Goal: Information Seeking & Learning: Check status

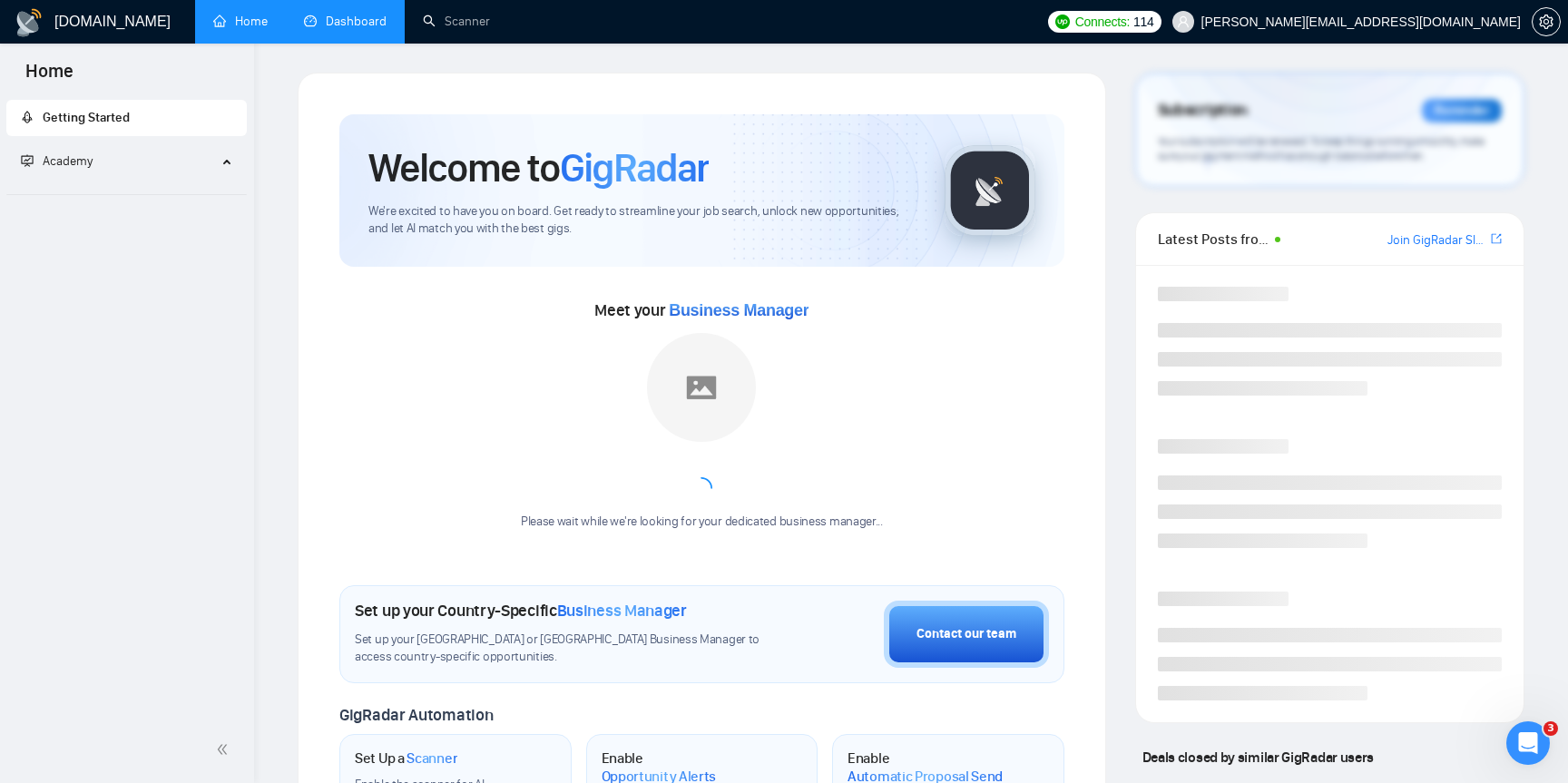
click at [366, 27] on link "Dashboard" at bounding box center [345, 21] width 83 height 16
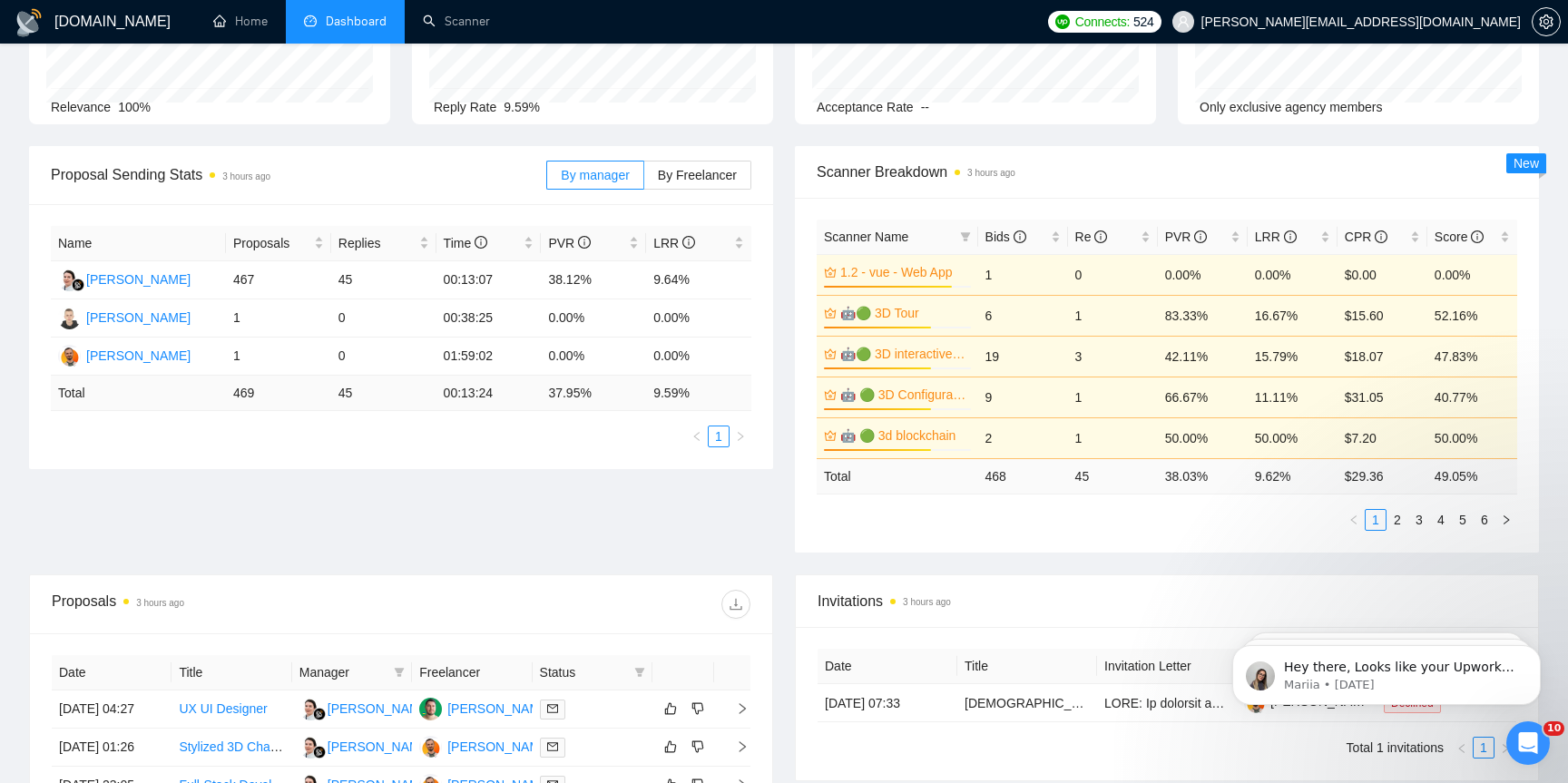
scroll to position [192, 0]
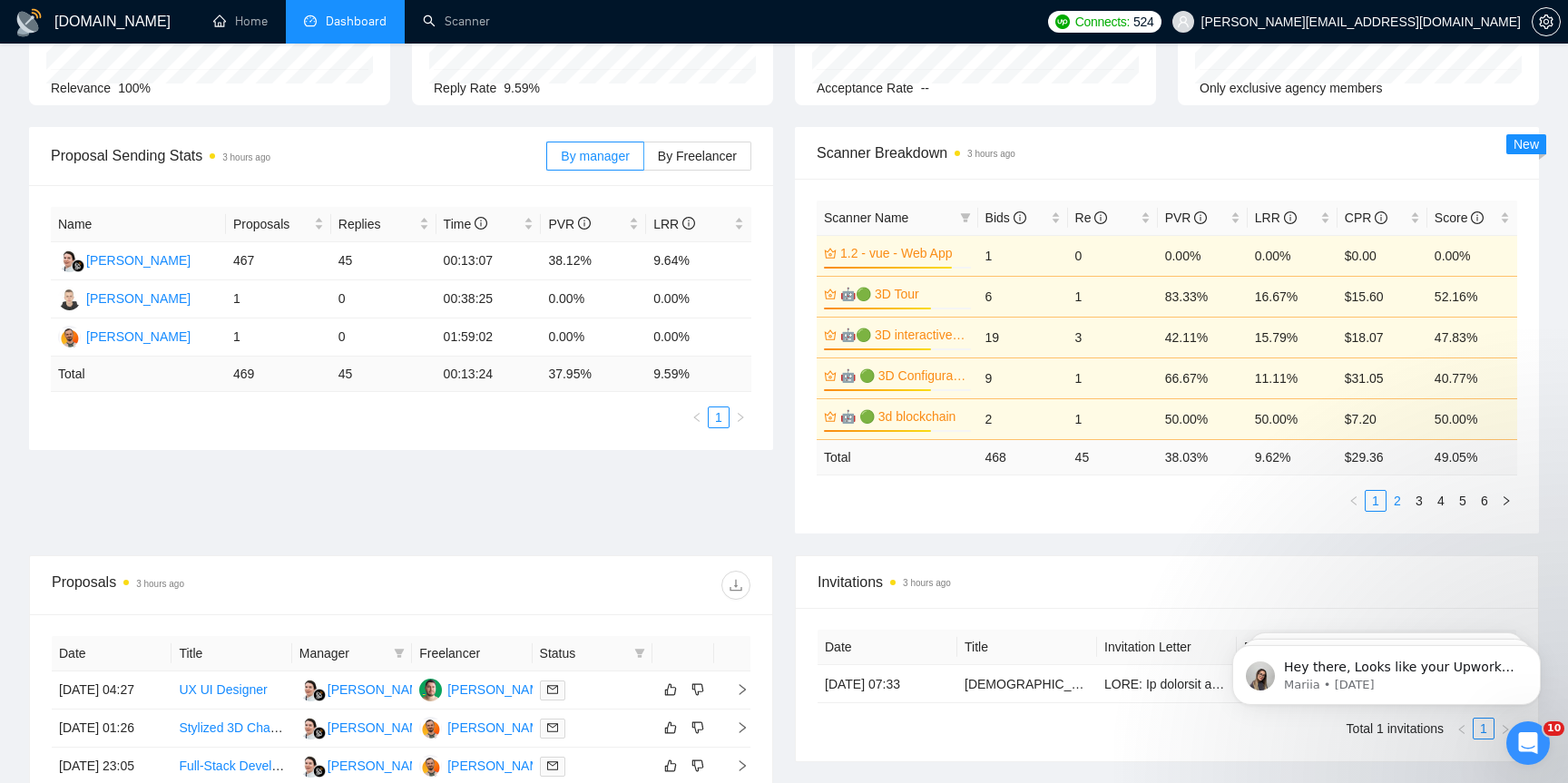
click at [1395, 495] on link "2" at bounding box center [1397, 501] width 20 height 20
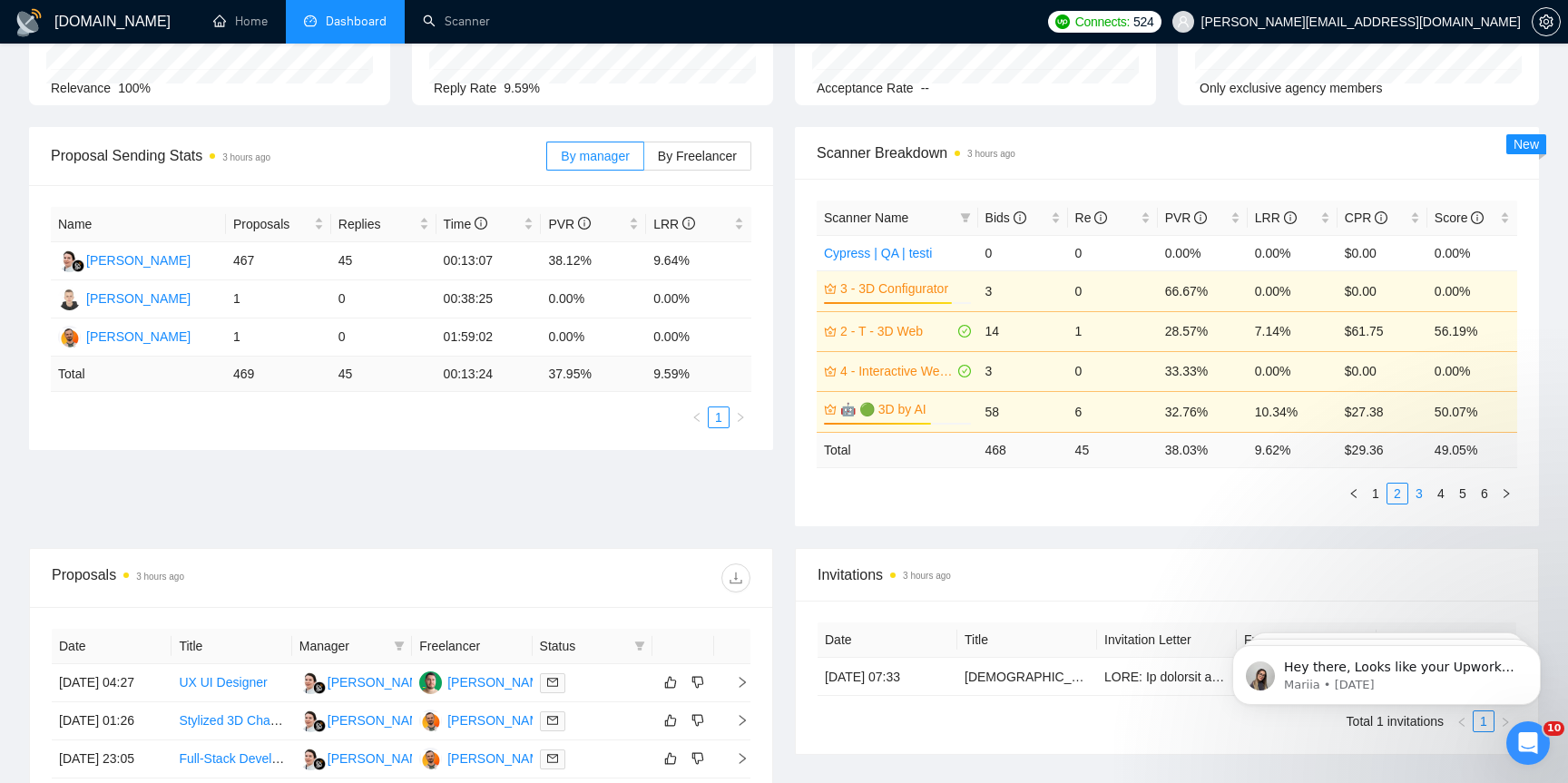
click at [1419, 497] on link "3" at bounding box center [1418, 494] width 20 height 20
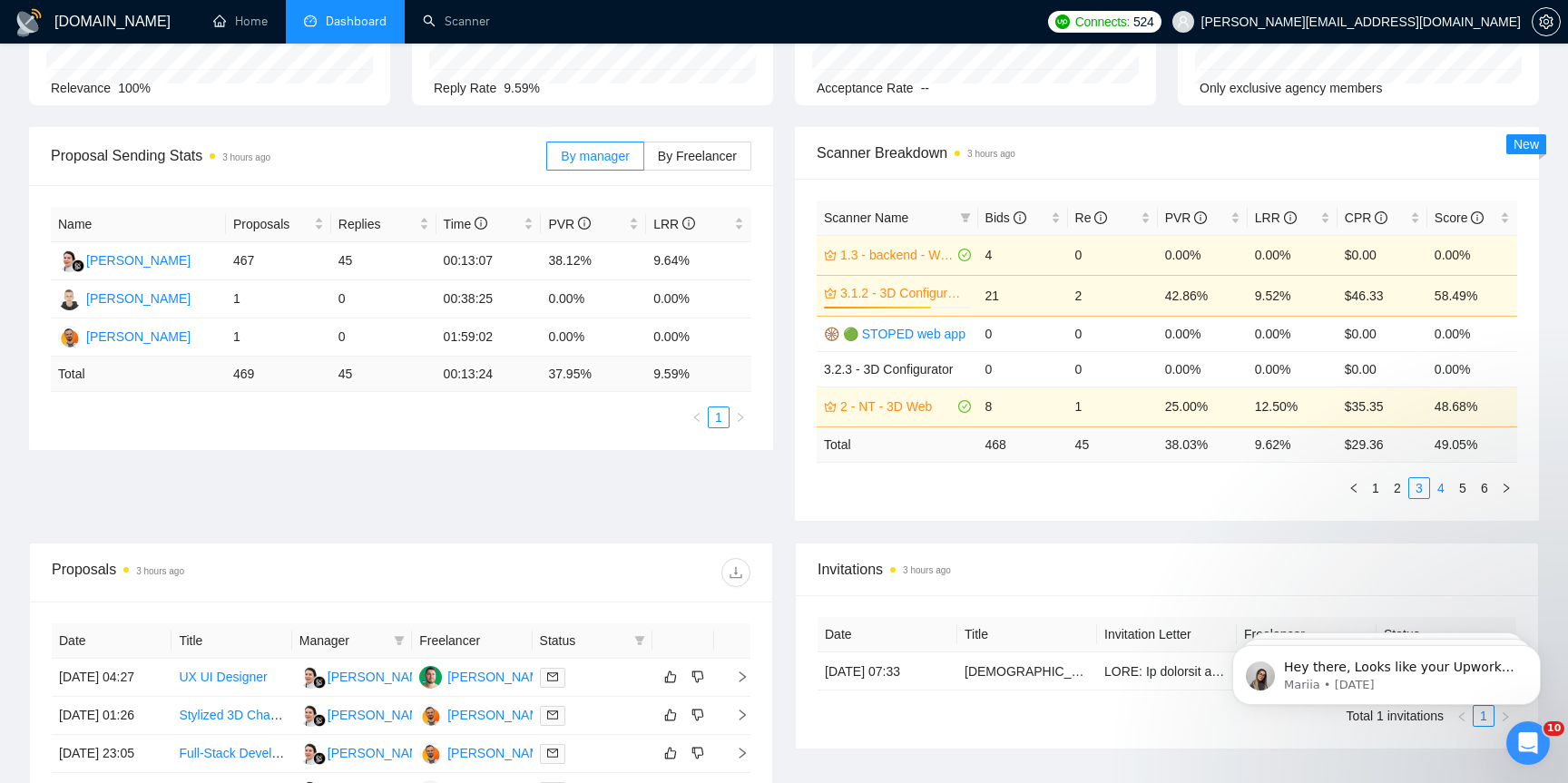
click at [1448, 489] on link "4" at bounding box center [1441, 488] width 20 height 20
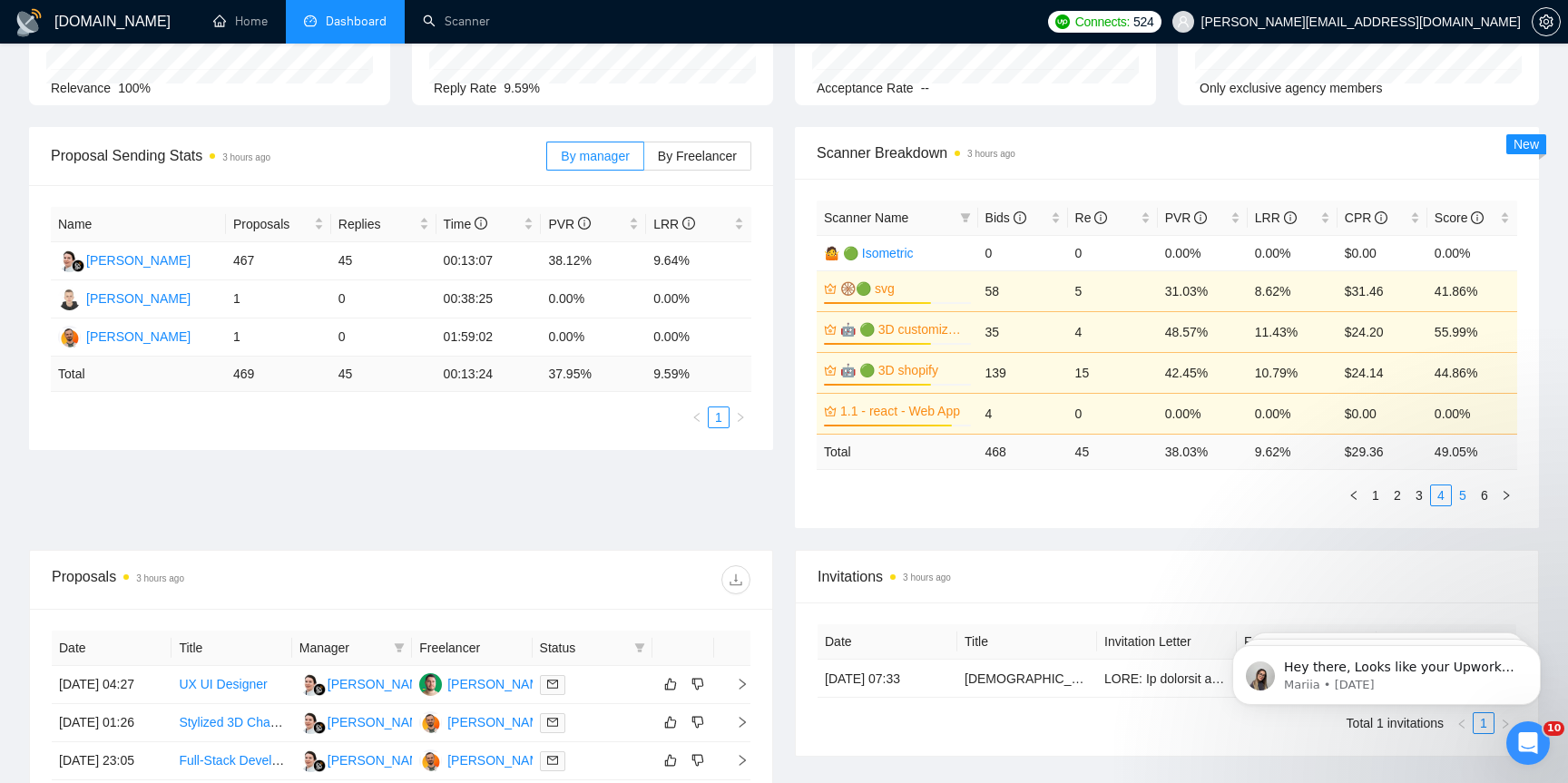
click at [1461, 502] on link "5" at bounding box center [1462, 495] width 20 height 20
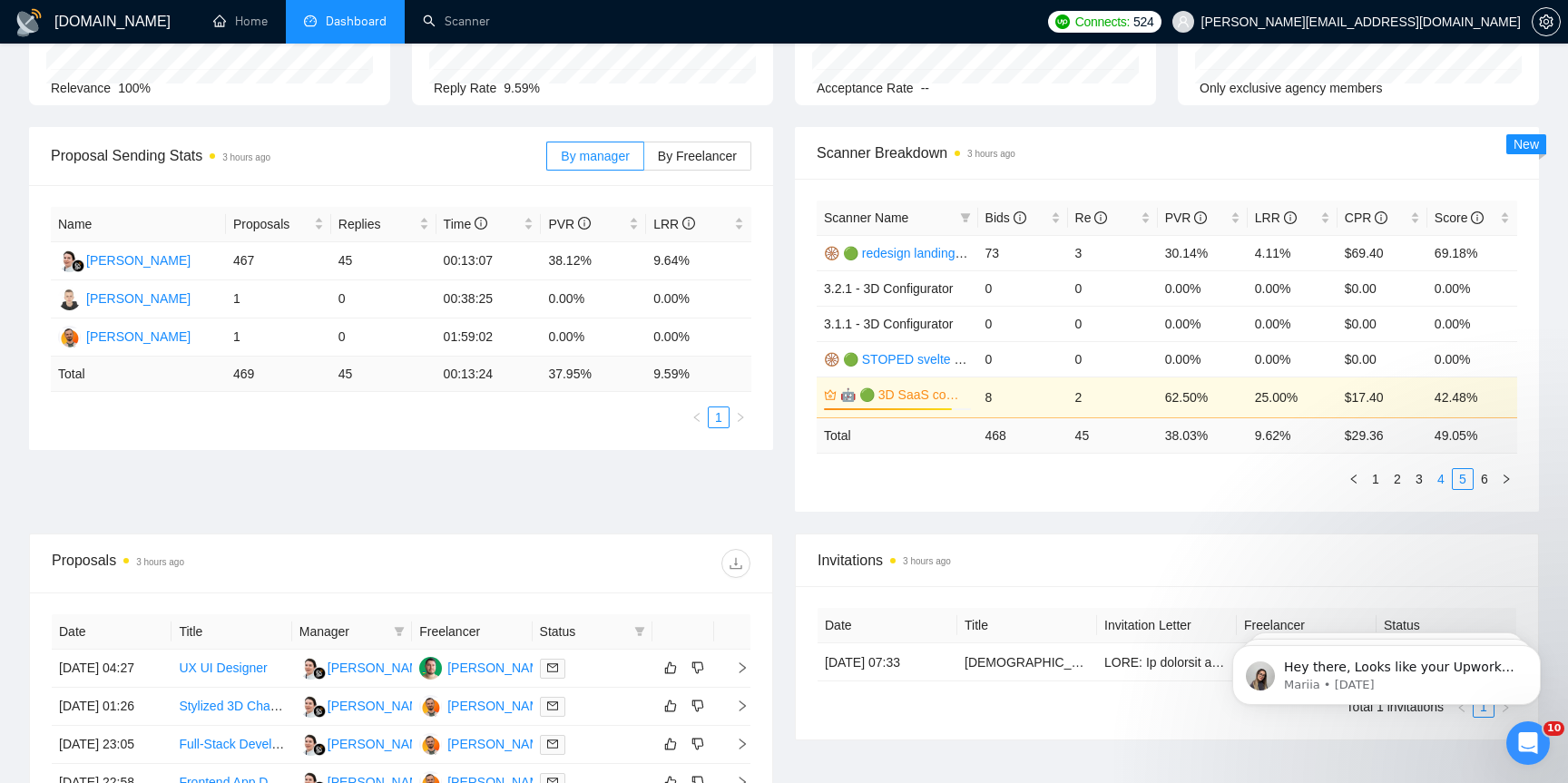
click at [1434, 474] on link "4" at bounding box center [1441, 479] width 20 height 20
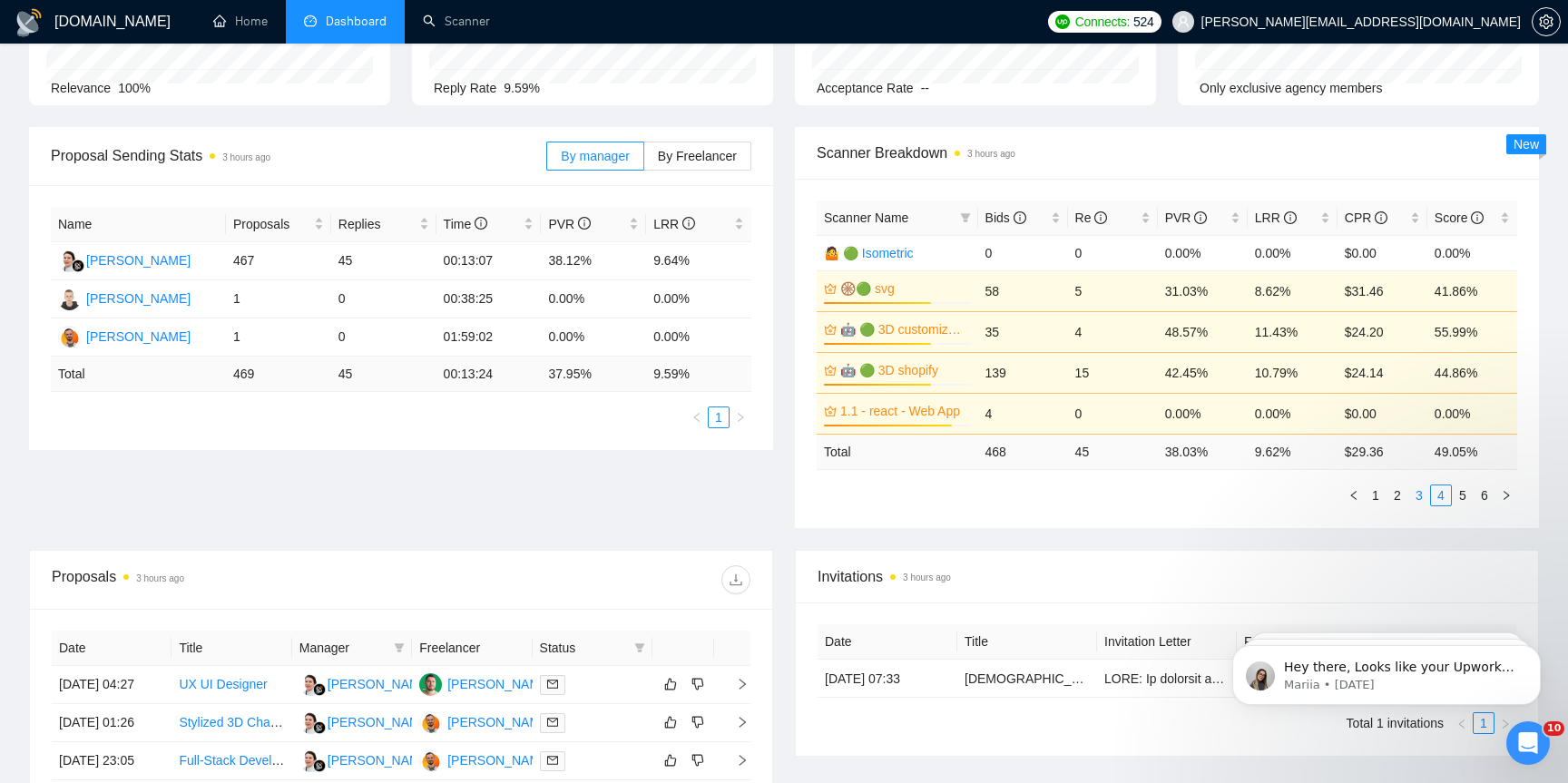
click at [1421, 490] on link "3" at bounding box center [1418, 495] width 20 height 20
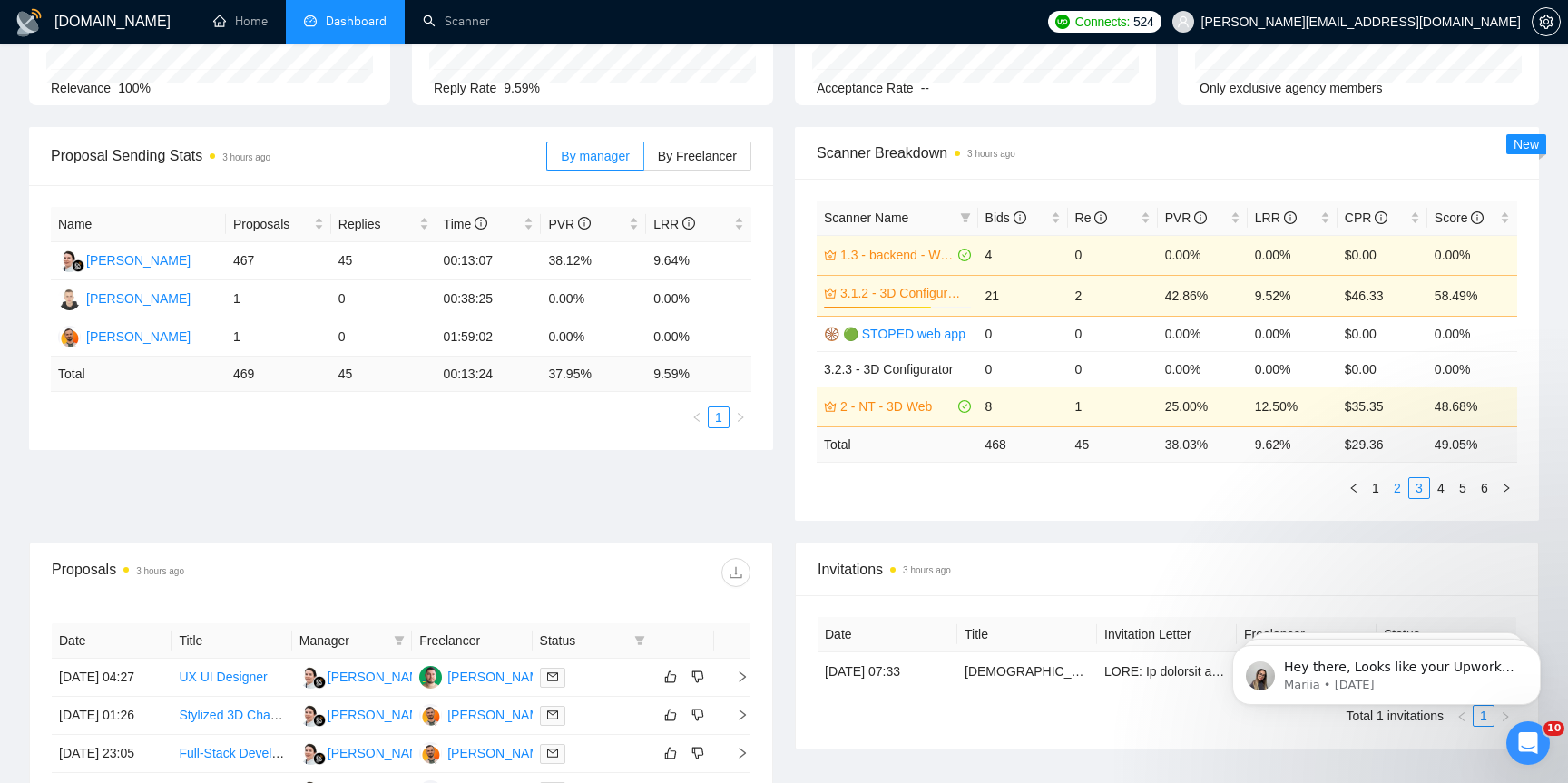
click at [1397, 492] on link "2" at bounding box center [1397, 488] width 20 height 20
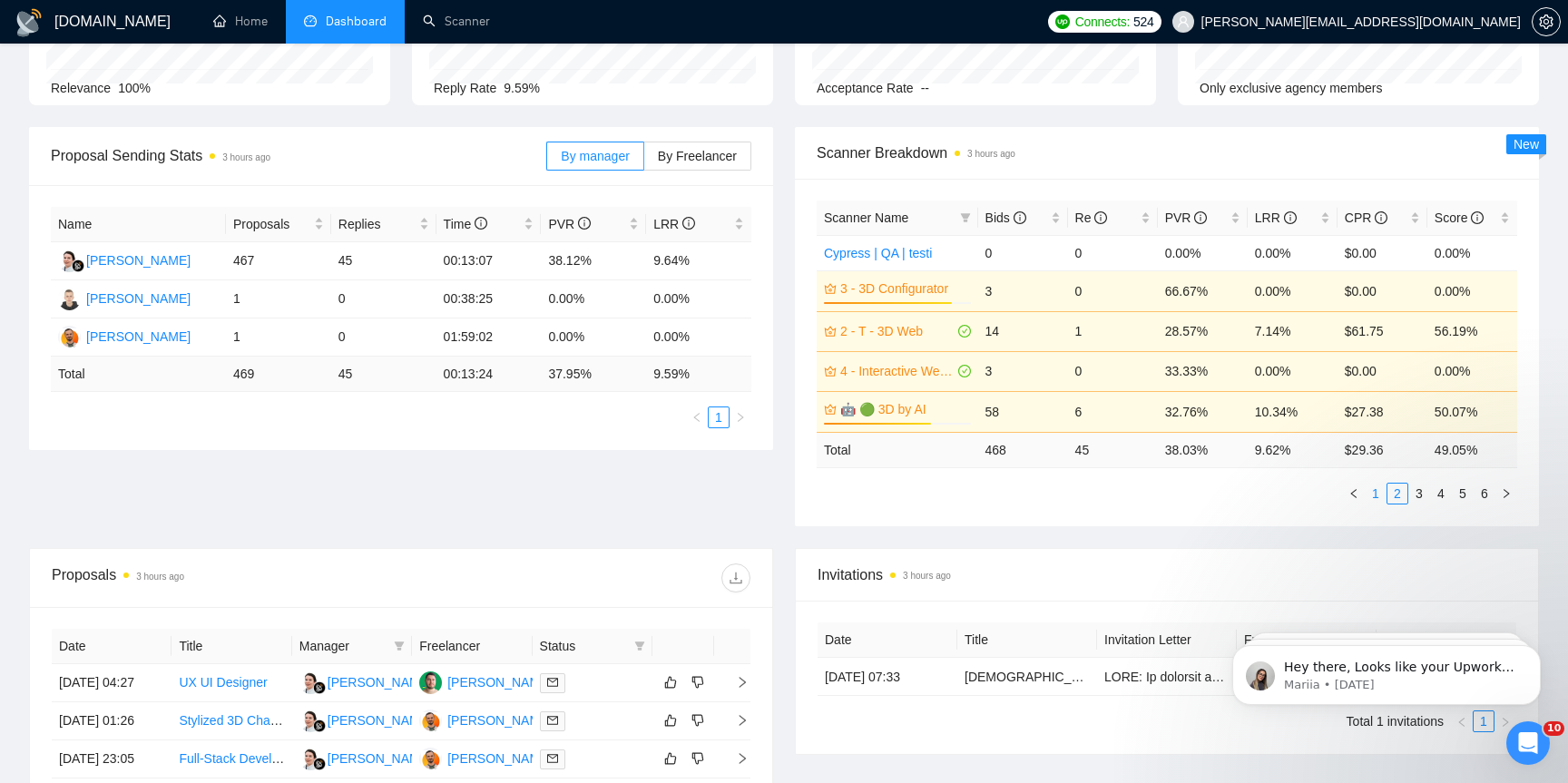
click at [1381, 493] on link "1" at bounding box center [1375, 494] width 20 height 20
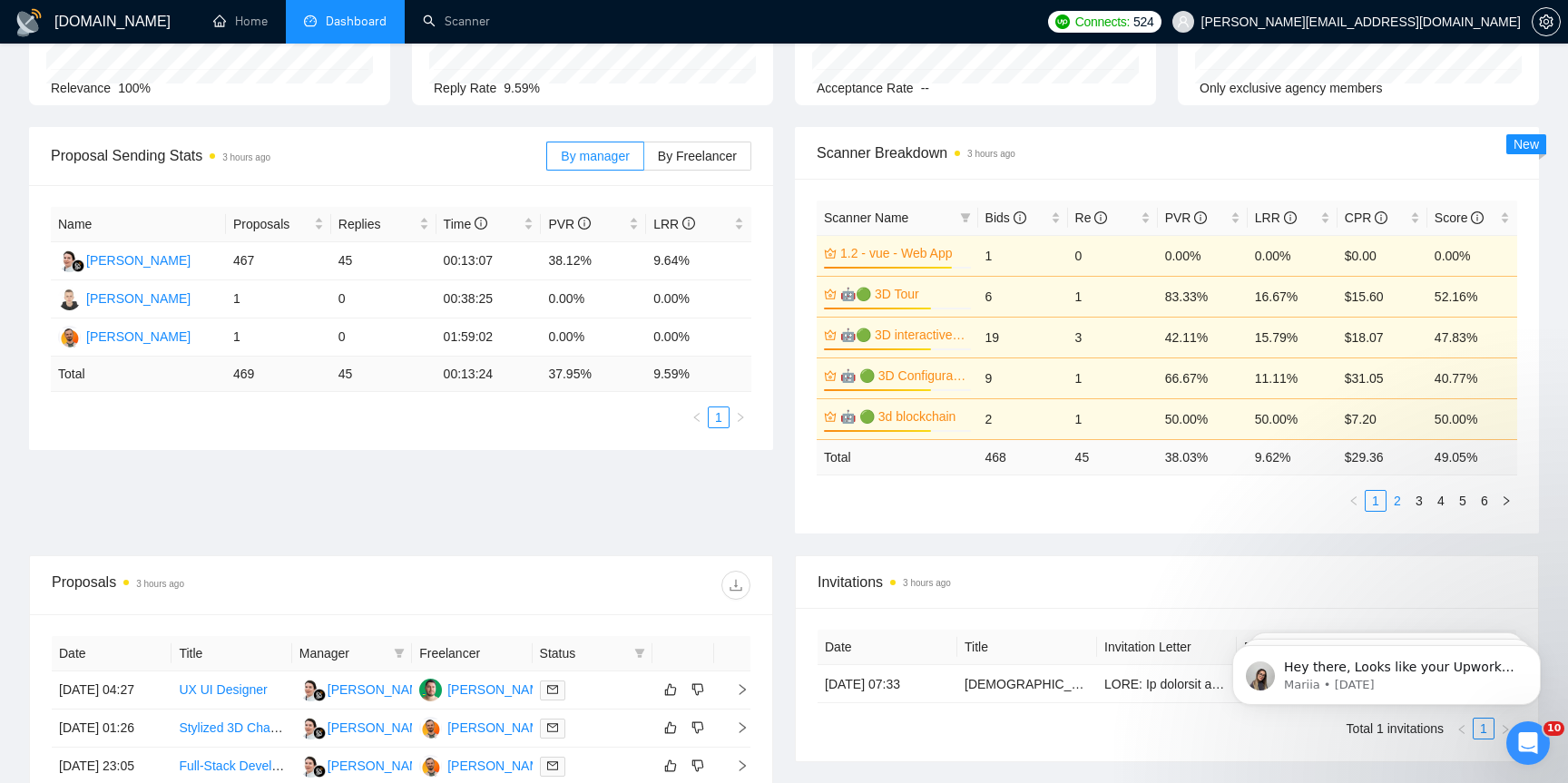
click at [1396, 499] on link "2" at bounding box center [1397, 501] width 20 height 20
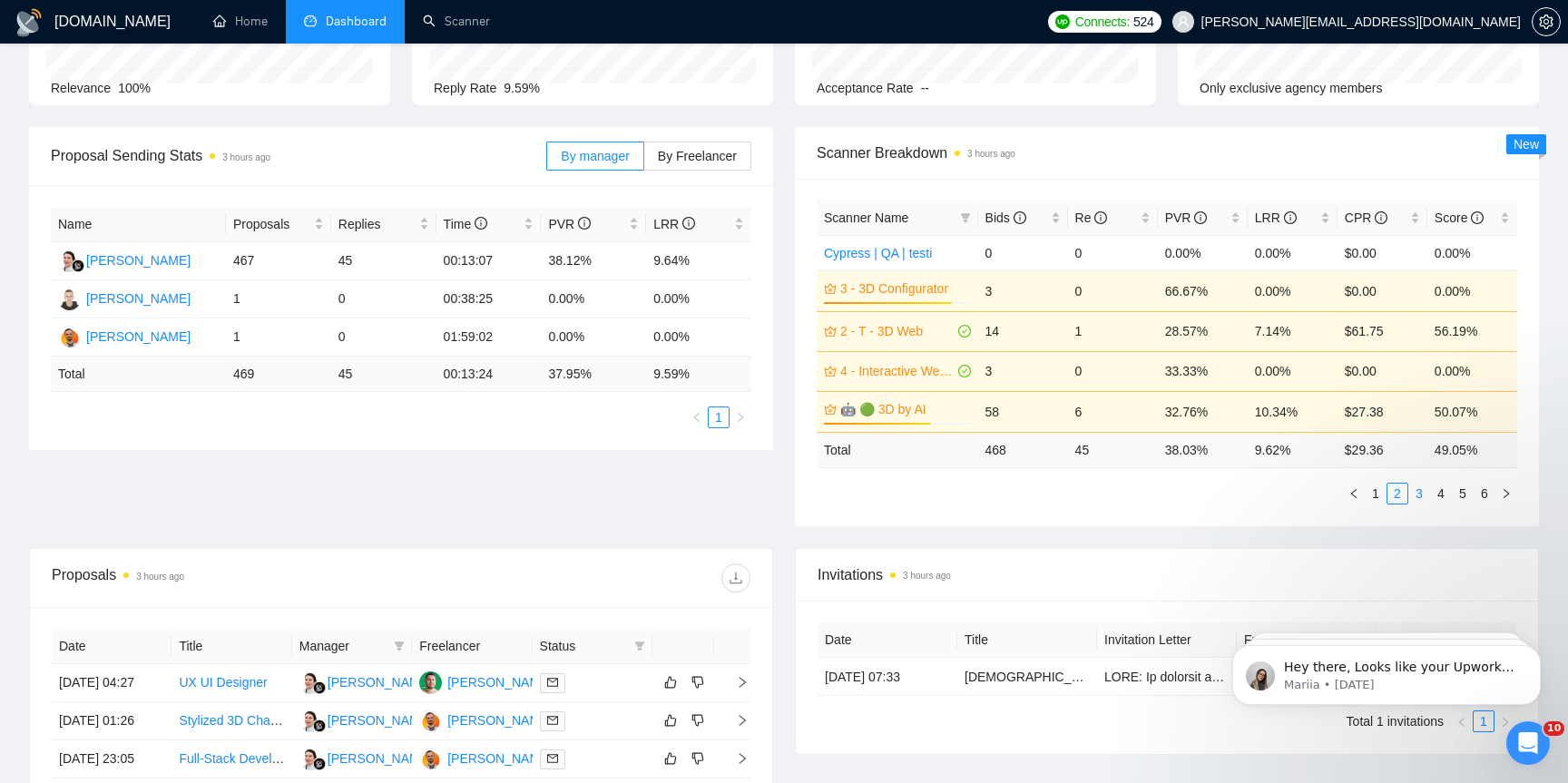
click at [1421, 496] on link "3" at bounding box center [1418, 494] width 20 height 20
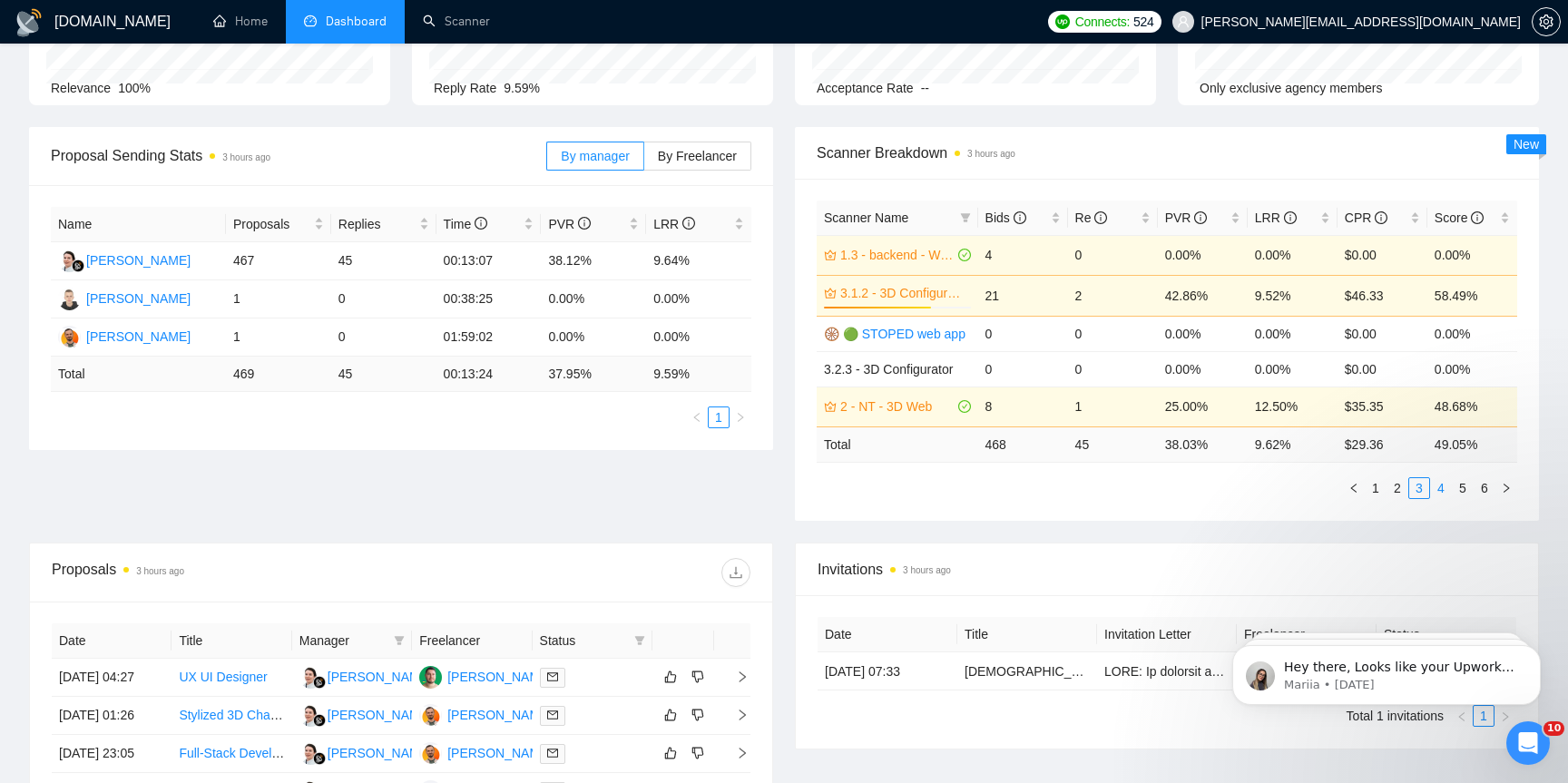
click at [1445, 490] on link "4" at bounding box center [1441, 488] width 20 height 20
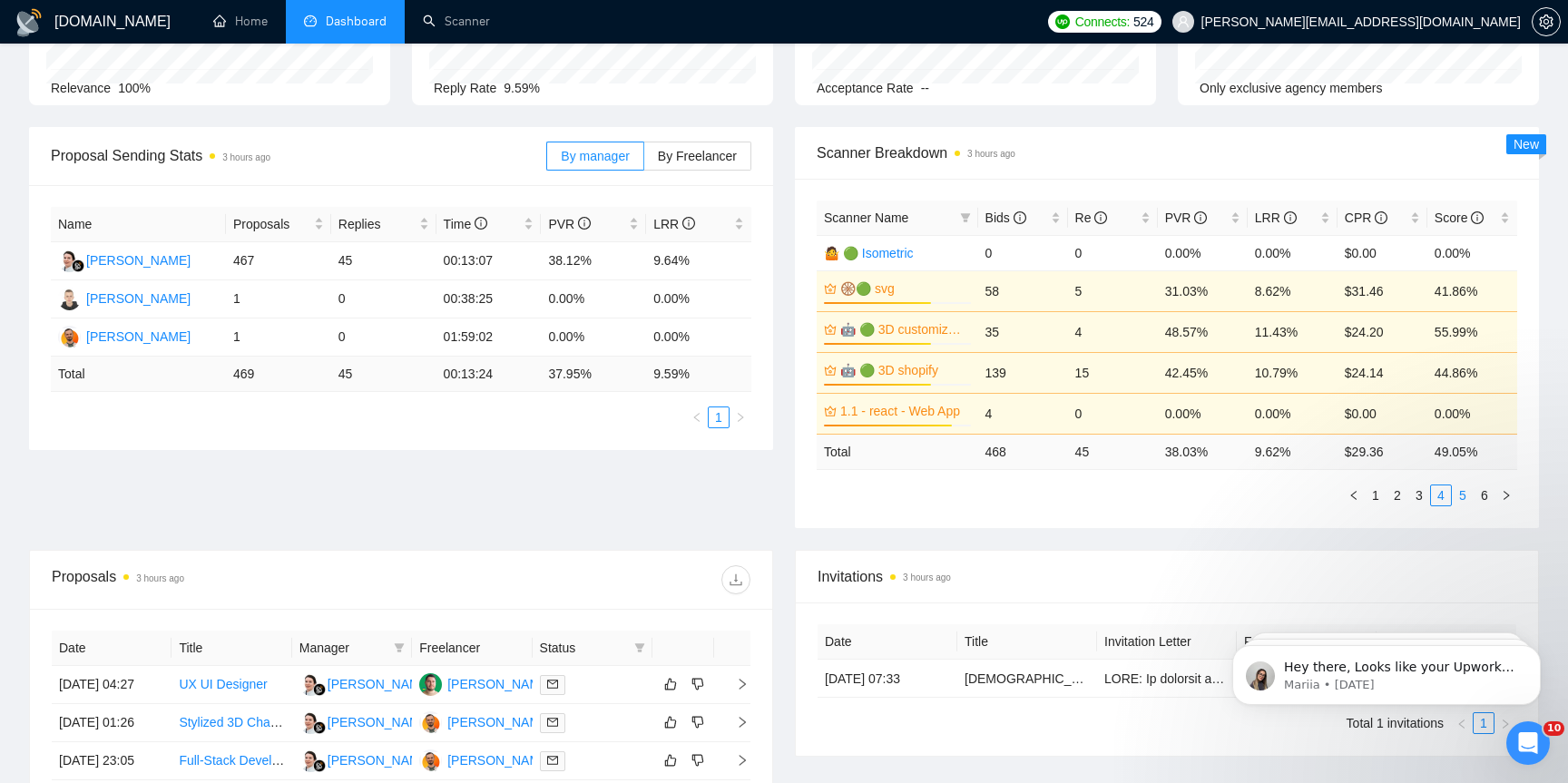
click at [1466, 492] on link "5" at bounding box center [1462, 495] width 20 height 20
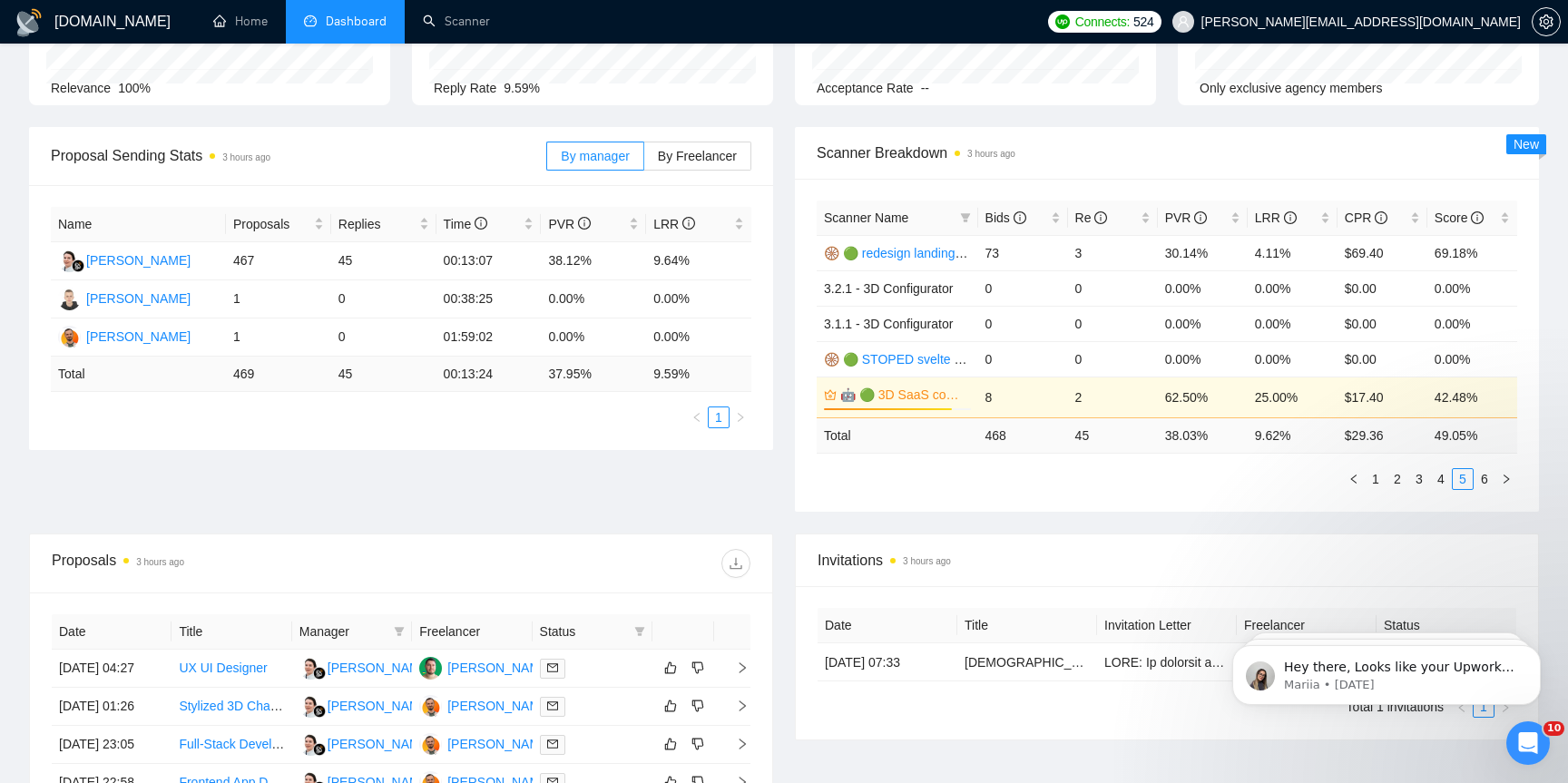
click at [1481, 492] on div "Scanner Name Bids Re PVR LRR CPR Score 🛞 🟢 redesign landing page (animat*) | 3D…" at bounding box center [1167, 345] width 744 height 333
click at [1481, 483] on link "6" at bounding box center [1484, 479] width 20 height 20
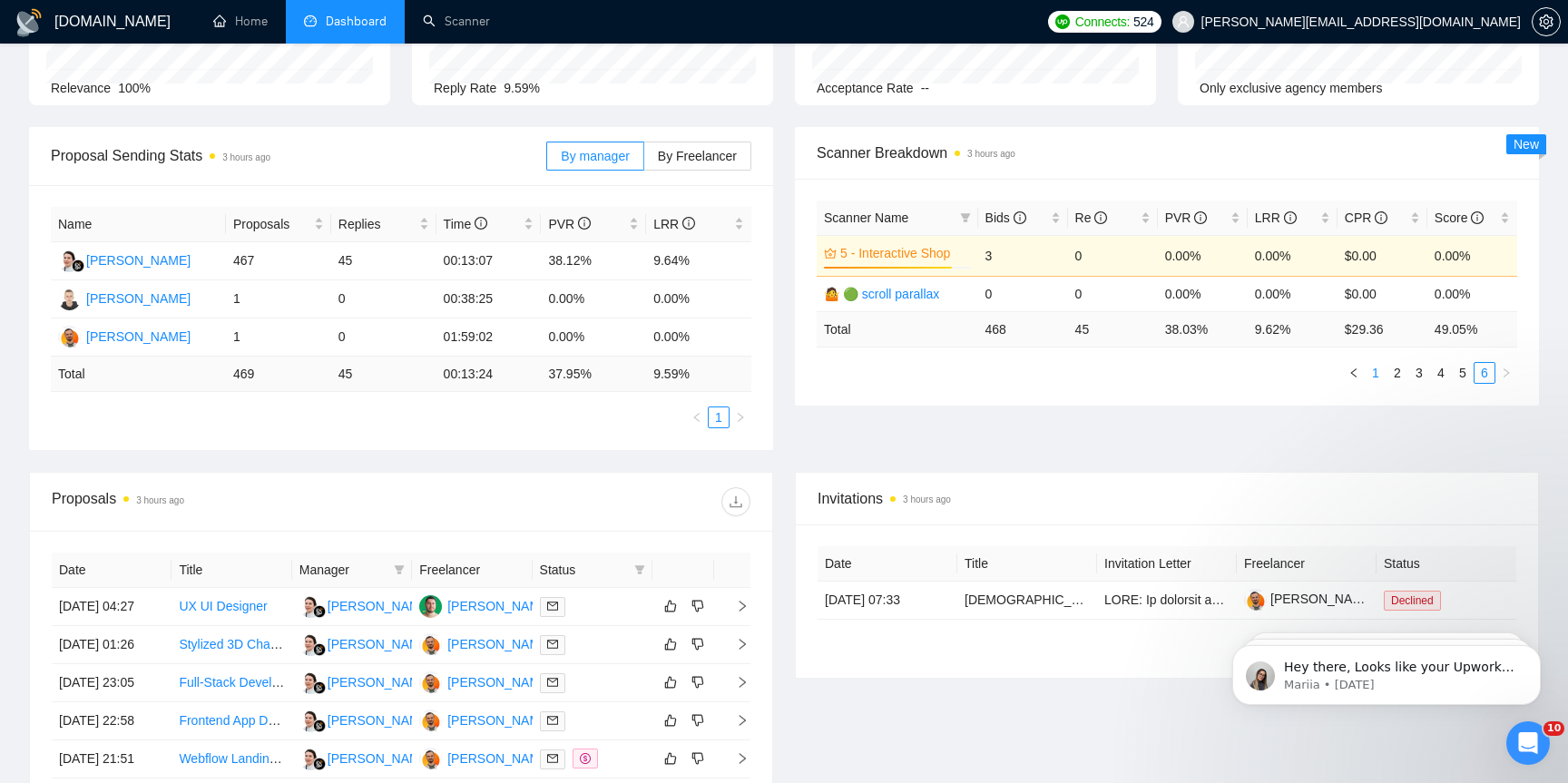
click at [1379, 373] on link "1" at bounding box center [1375, 373] width 20 height 20
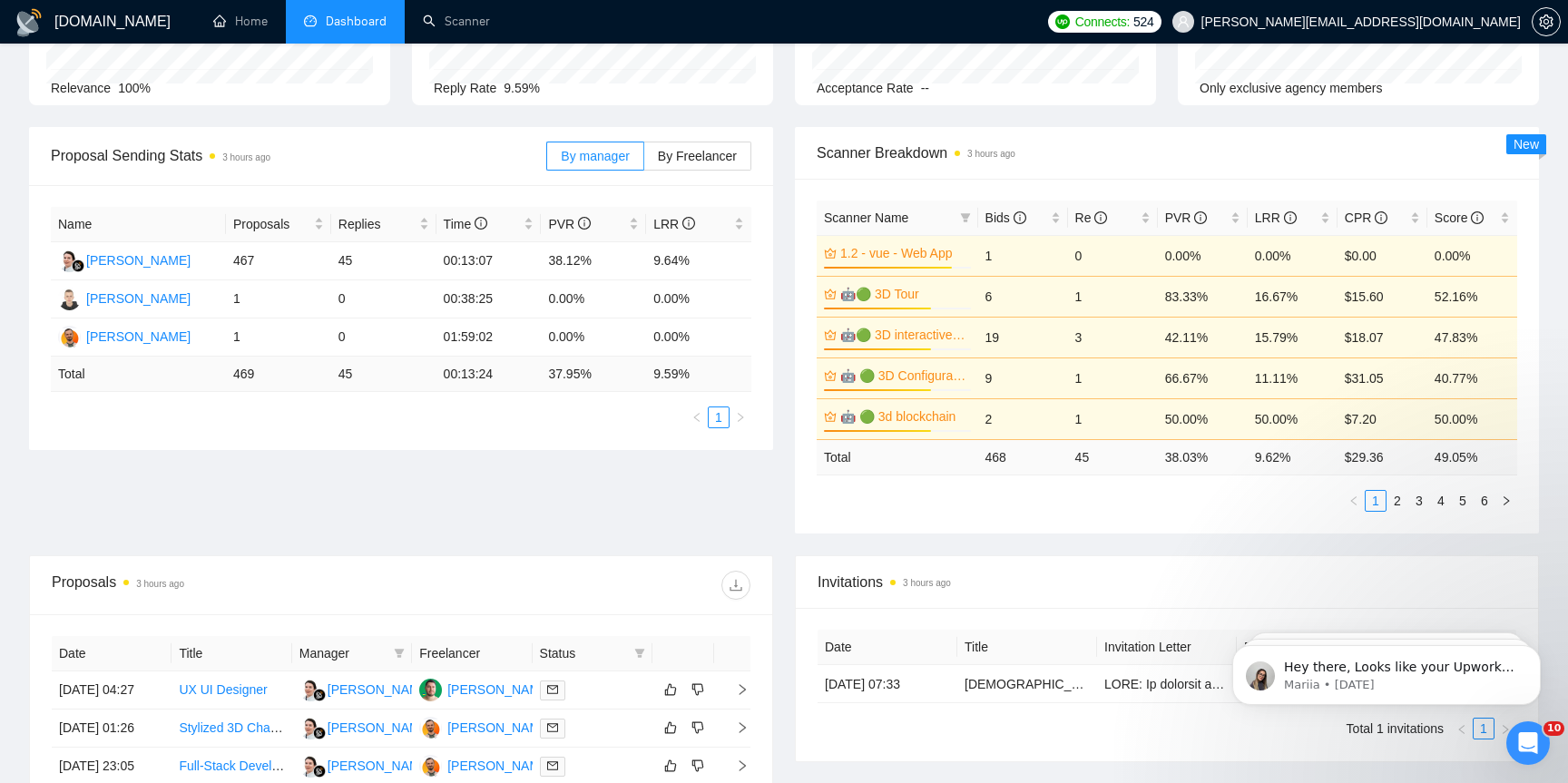
click at [1394, 513] on div "Scanner Name Bids Re PVR LRR CPR Score 1.2 - vue - Web App 87% 1 0 0.00% 0.00% …" at bounding box center [1167, 356] width 744 height 355
click at [1395, 496] on link "2" at bounding box center [1397, 501] width 20 height 20
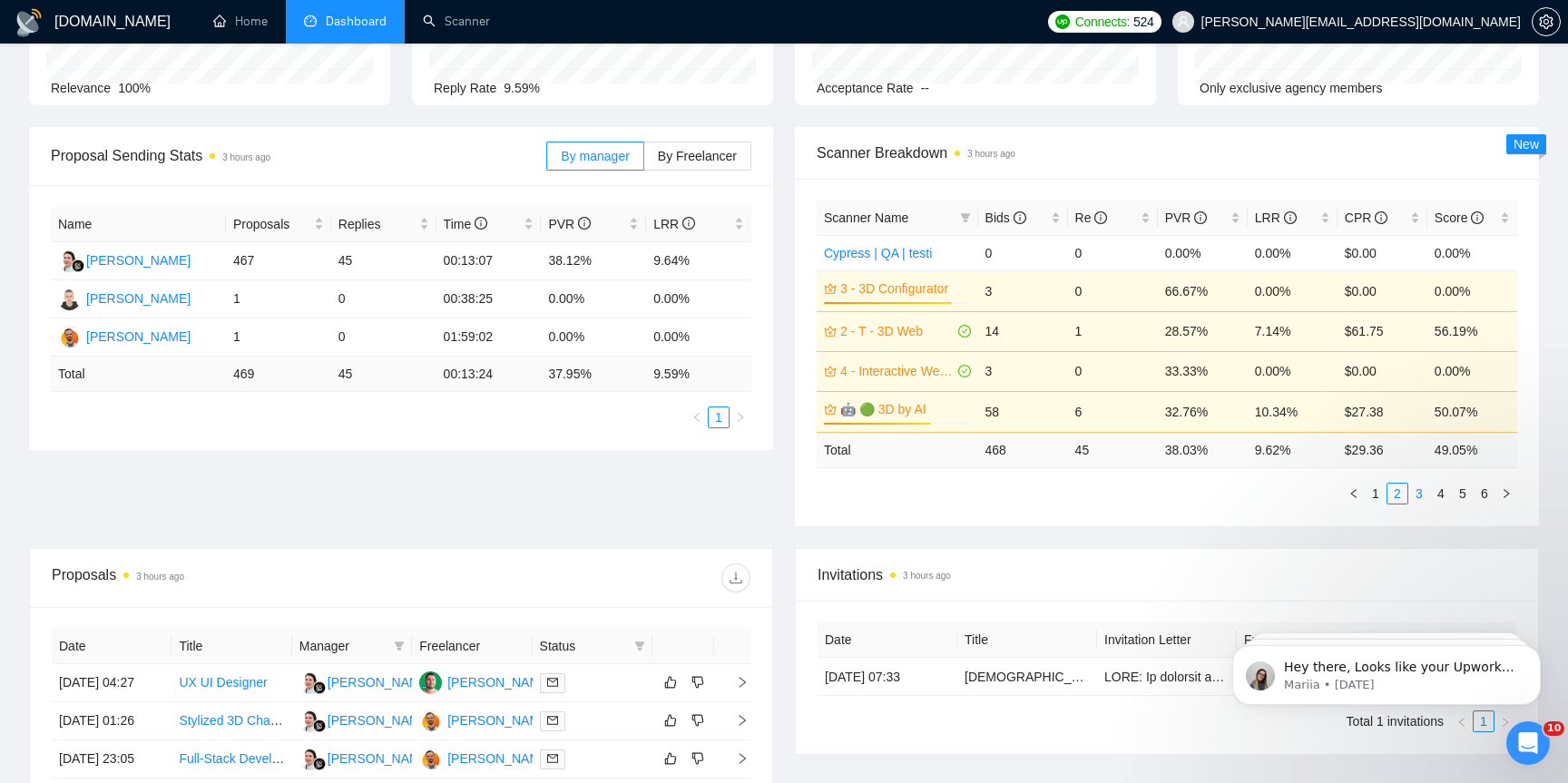
click at [1418, 492] on link "3" at bounding box center [1418, 494] width 20 height 20
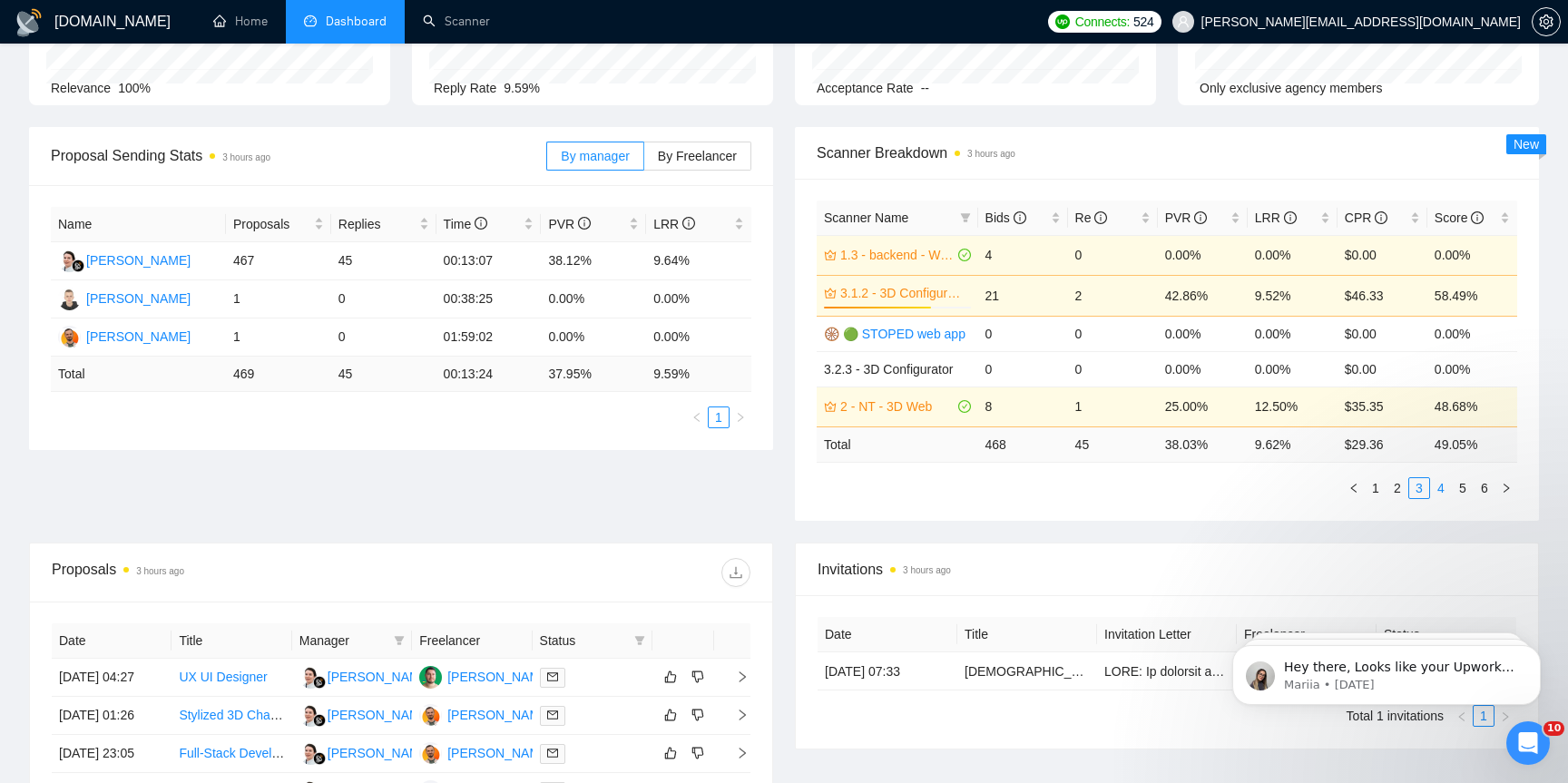
click at [1433, 492] on link "4" at bounding box center [1441, 488] width 20 height 20
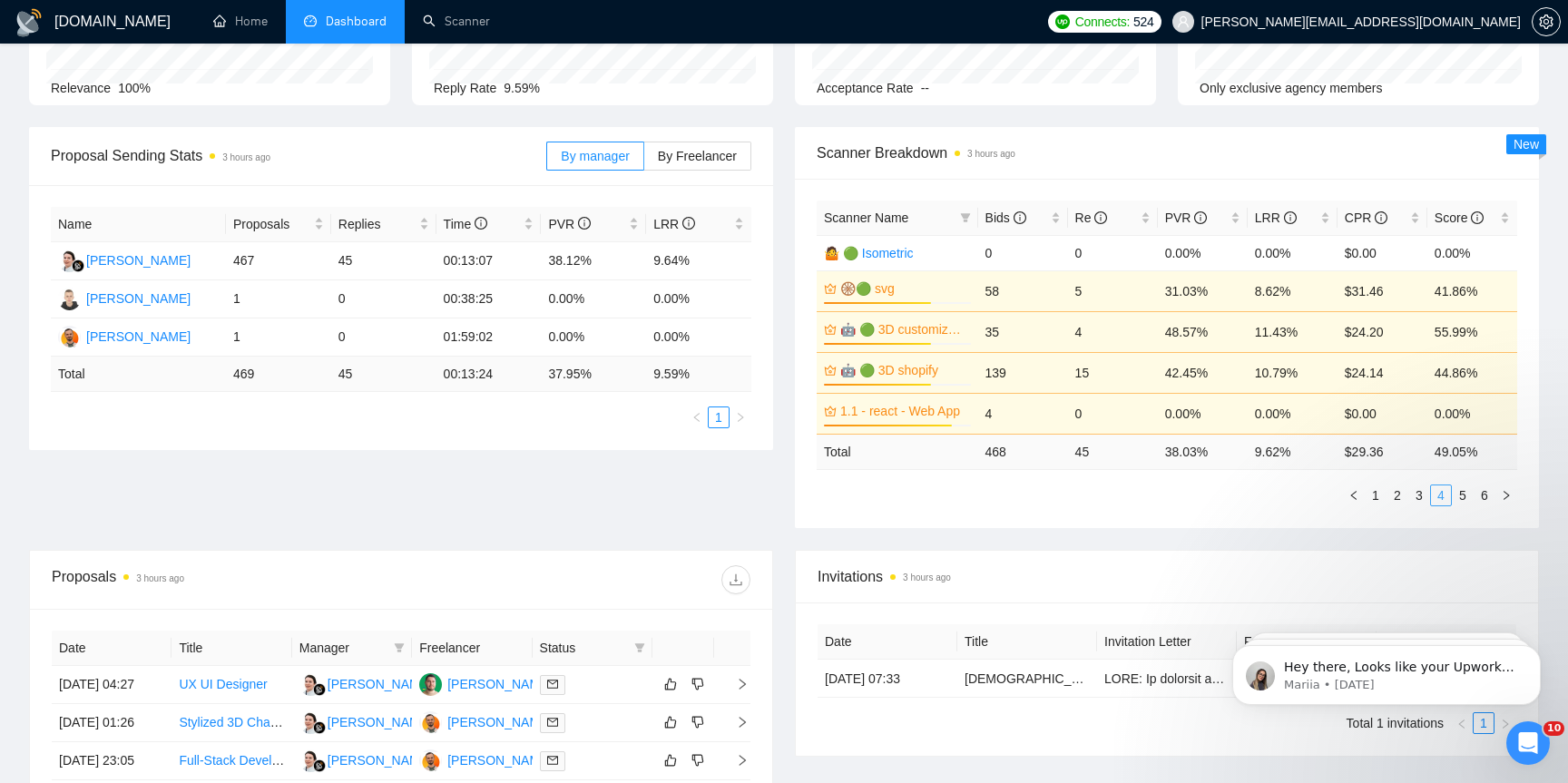
click at [1446, 491] on link "4" at bounding box center [1441, 495] width 20 height 20
click at [1463, 495] on link "5" at bounding box center [1462, 495] width 20 height 20
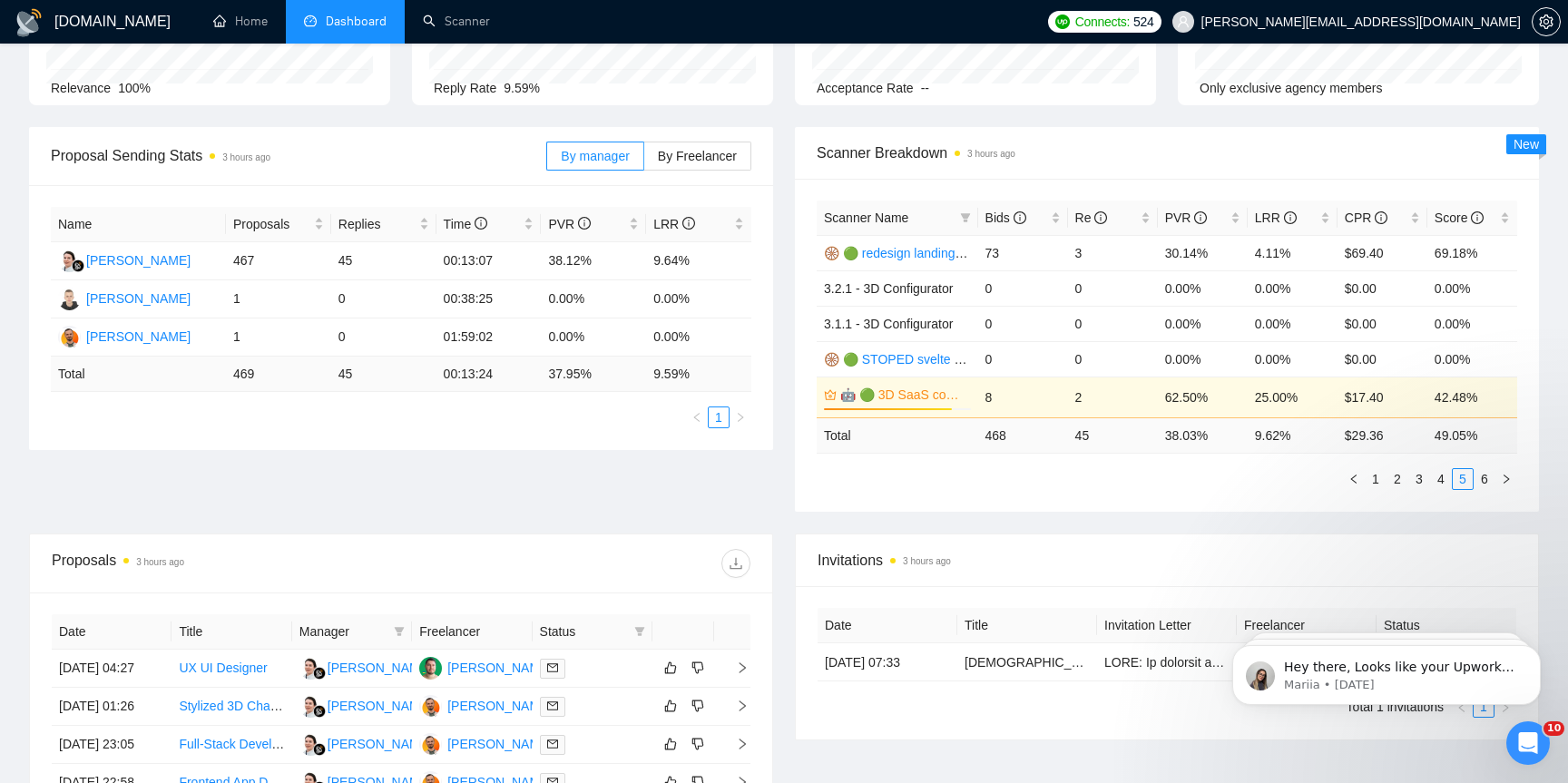
click at [1068, 465] on div "Scanner Name Bids Re PVR LRR CPR Score 🛞 🟢 redesign landing page (animat*) | 3D…" at bounding box center [1166, 346] width 700 height 289
click at [1484, 479] on link "6" at bounding box center [1484, 479] width 20 height 20
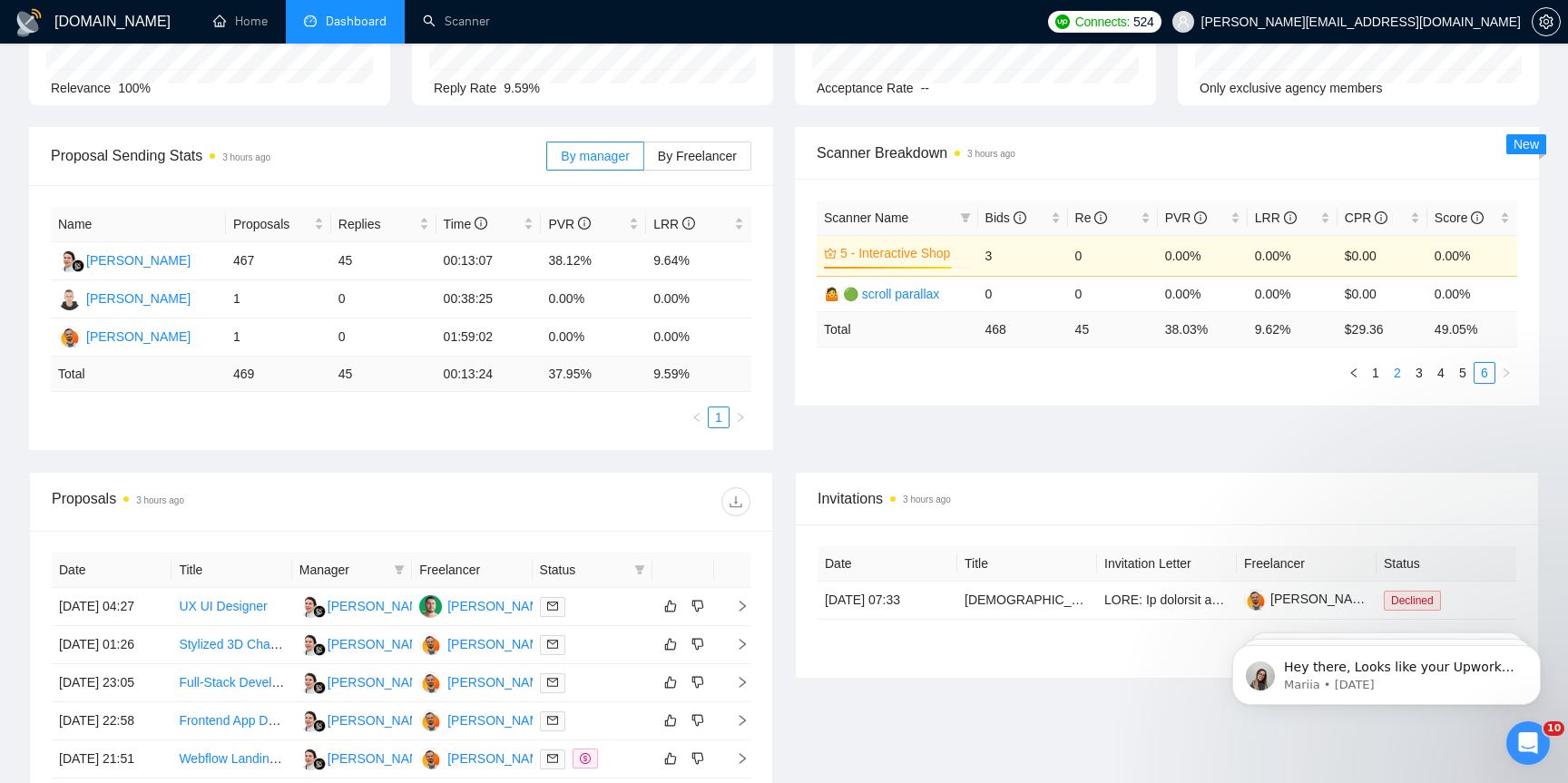
click at [1386, 373] on li "2" at bounding box center [1397, 373] width 21 height 21
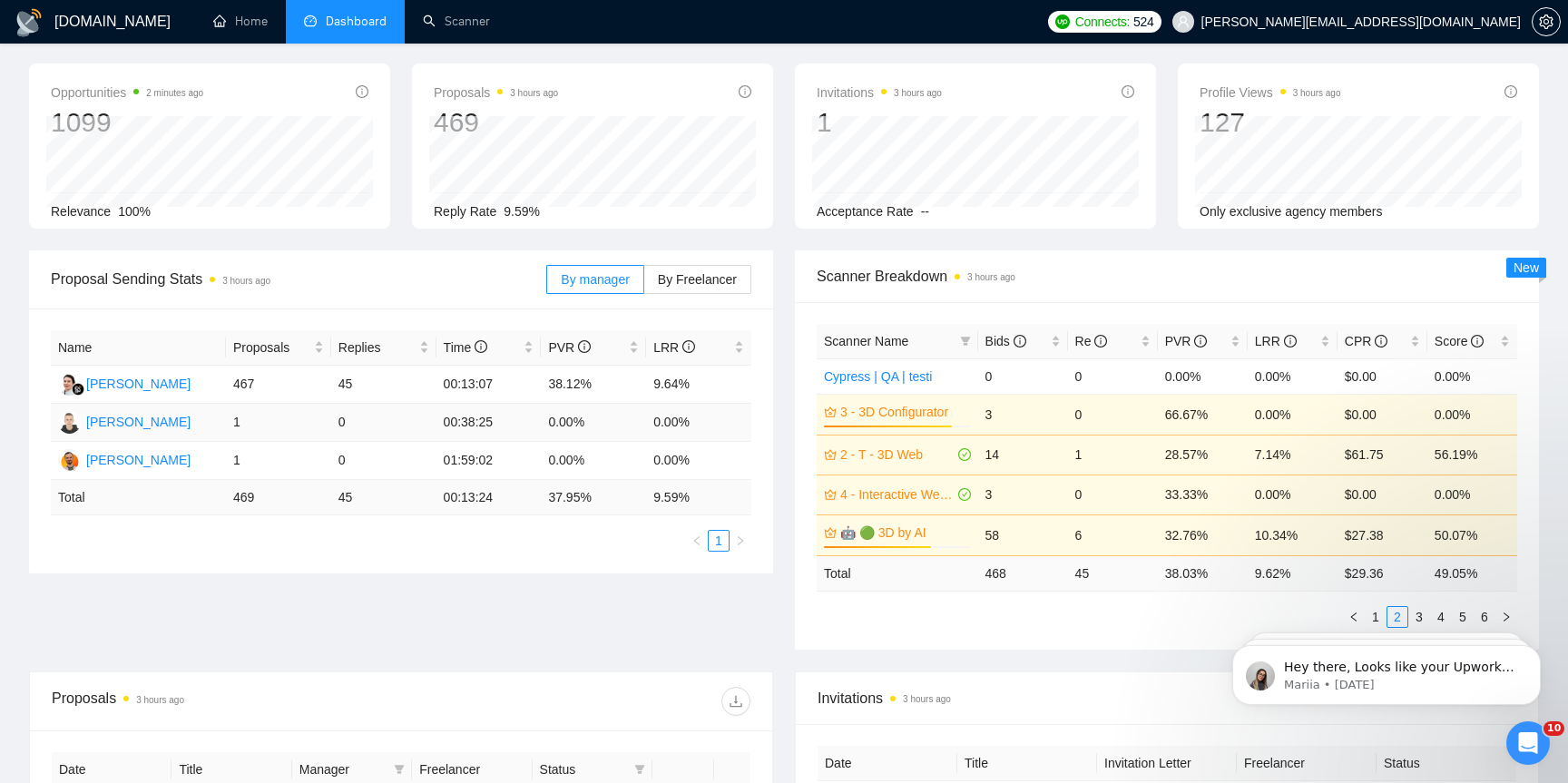
scroll to position [0, 0]
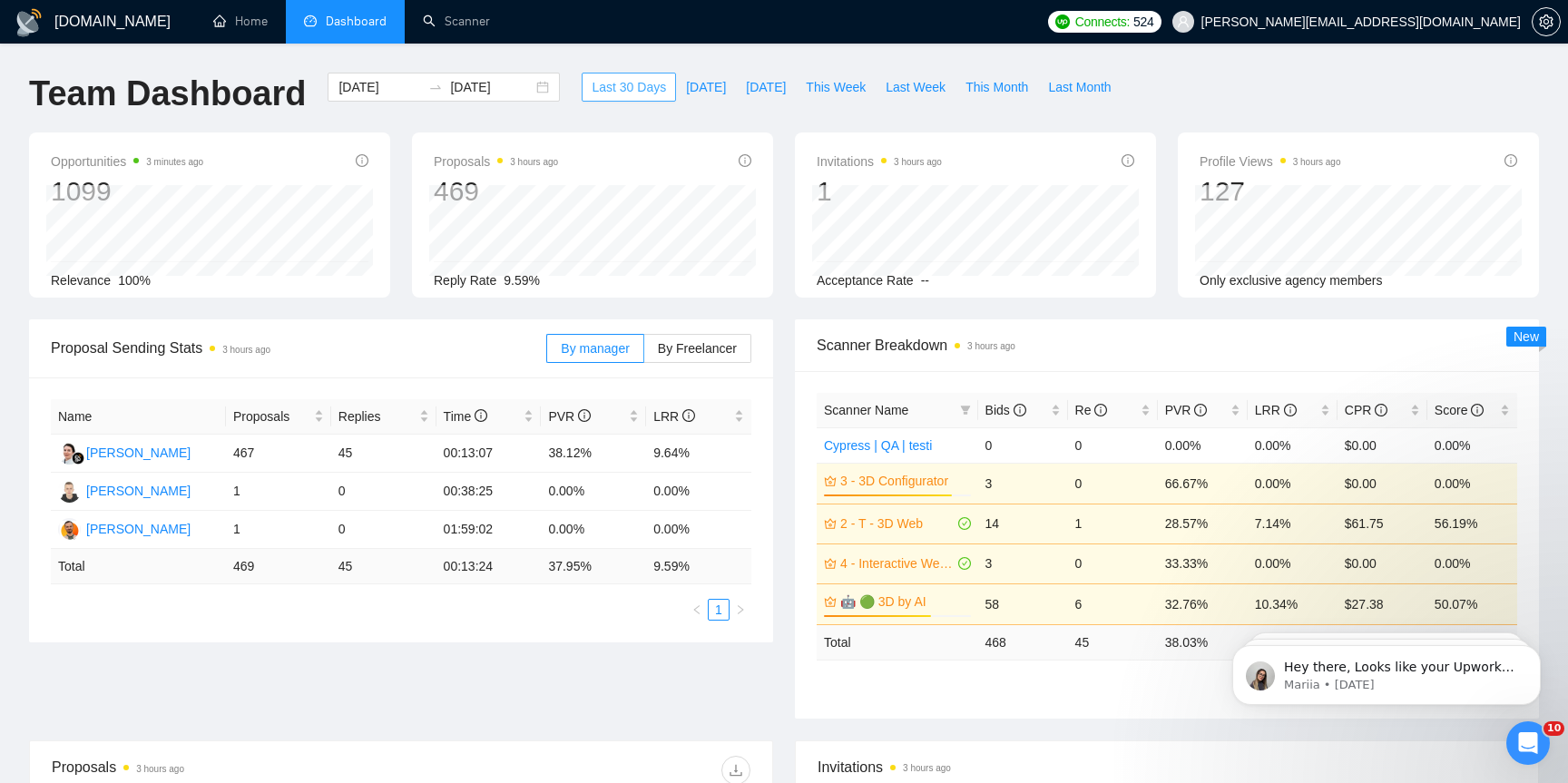
click at [633, 100] on button "Last 30 Days" at bounding box center [628, 87] width 94 height 29
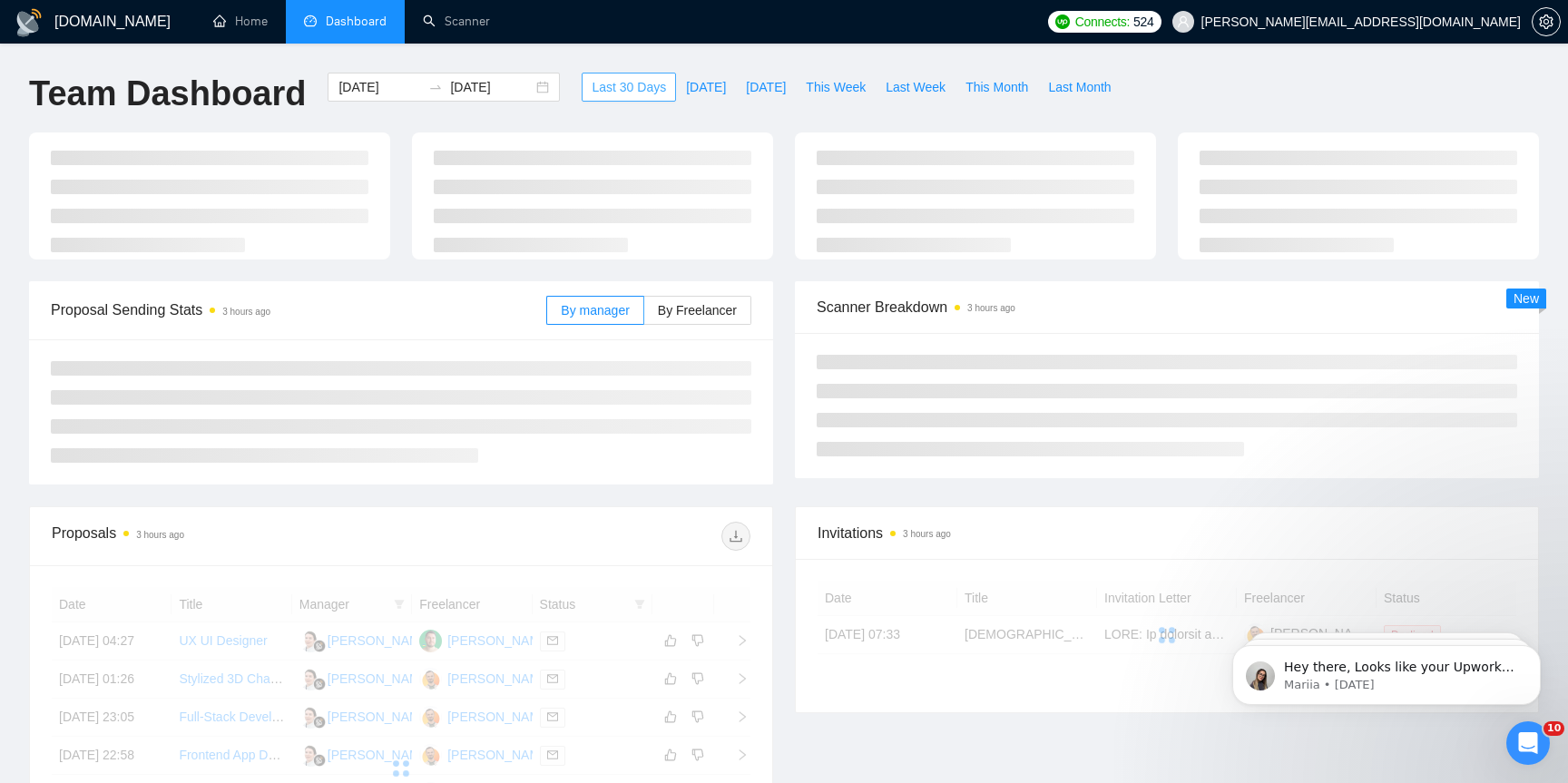
click at [627, 96] on span "Last 30 Days" at bounding box center [628, 86] width 75 height 20
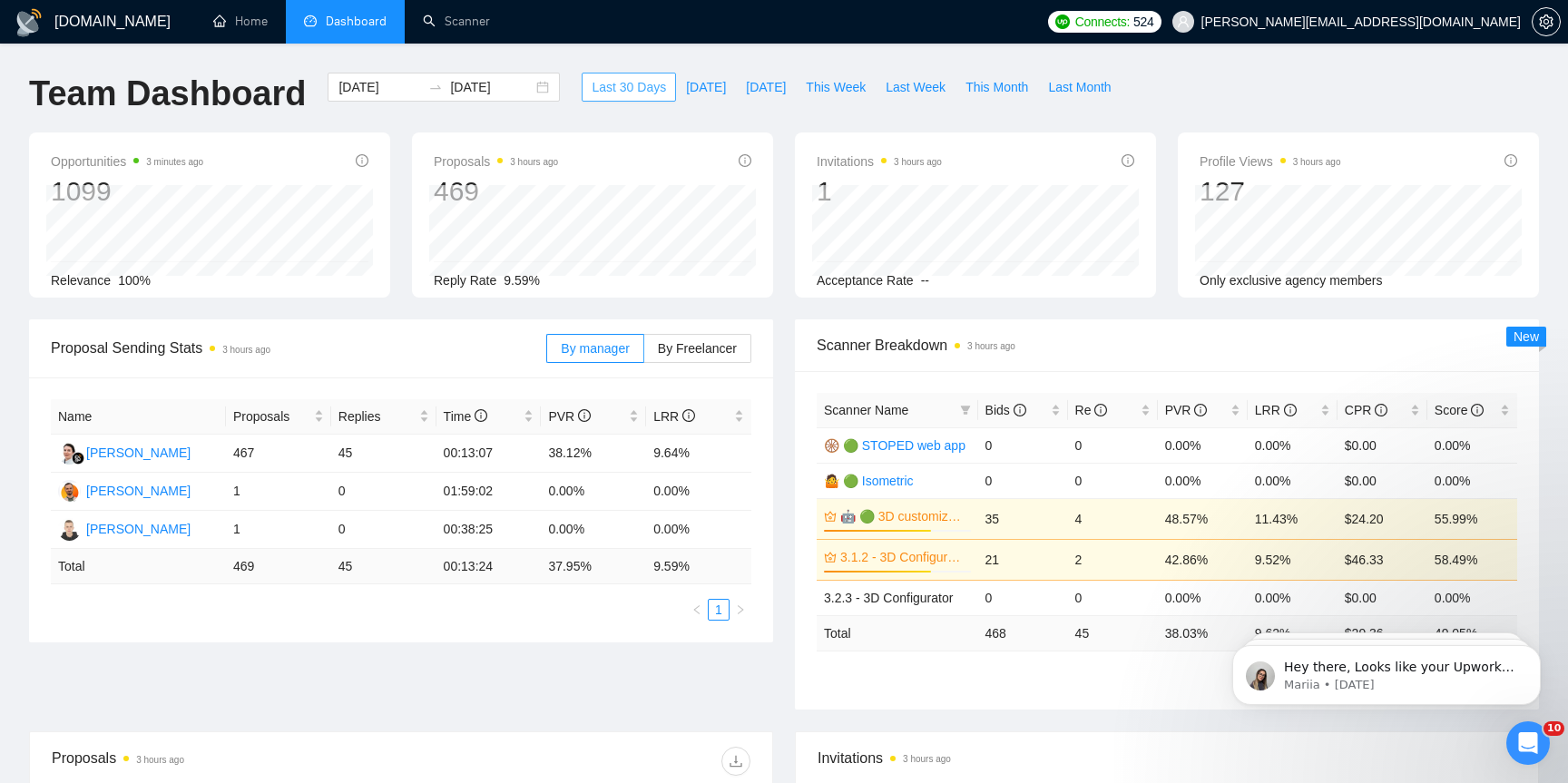
click at [627, 96] on span "Last 30 Days" at bounding box center [628, 86] width 75 height 20
click at [627, 90] on span "Last 30 Days" at bounding box center [628, 86] width 75 height 20
drag, startPoint x: 511, startPoint y: 273, endPoint x: 552, endPoint y: 277, distance: 41.2
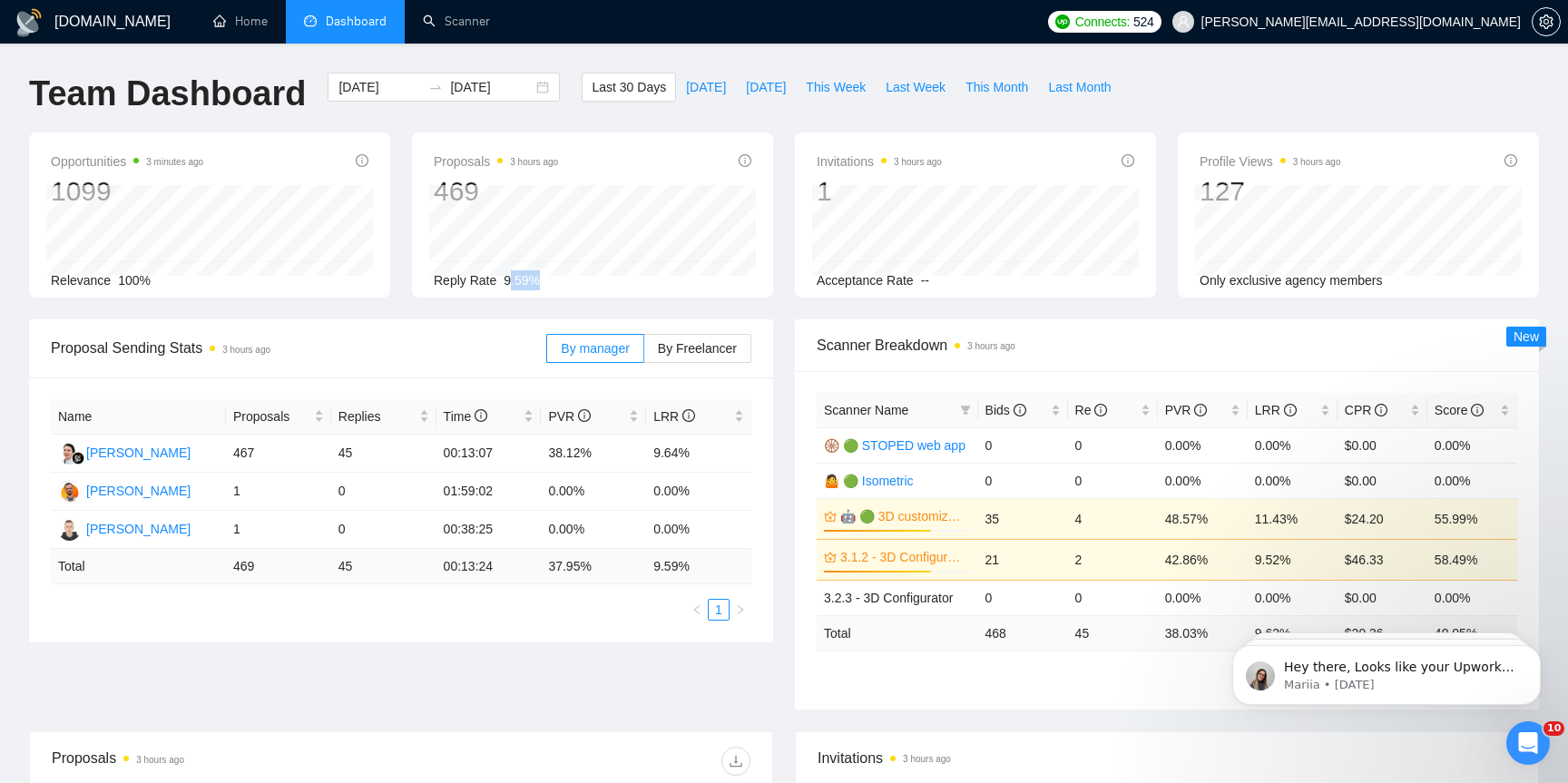
click at [552, 277] on div "Reply Rate 9.59%" at bounding box center [592, 280] width 317 height 20
drag, startPoint x: 549, startPoint y: 283, endPoint x: 504, endPoint y: 287, distance: 45.2
click at [504, 287] on div "Reply Rate 9.59%" at bounding box center [592, 280] width 317 height 20
click at [518, 281] on span "9.59%" at bounding box center [521, 280] width 36 height 15
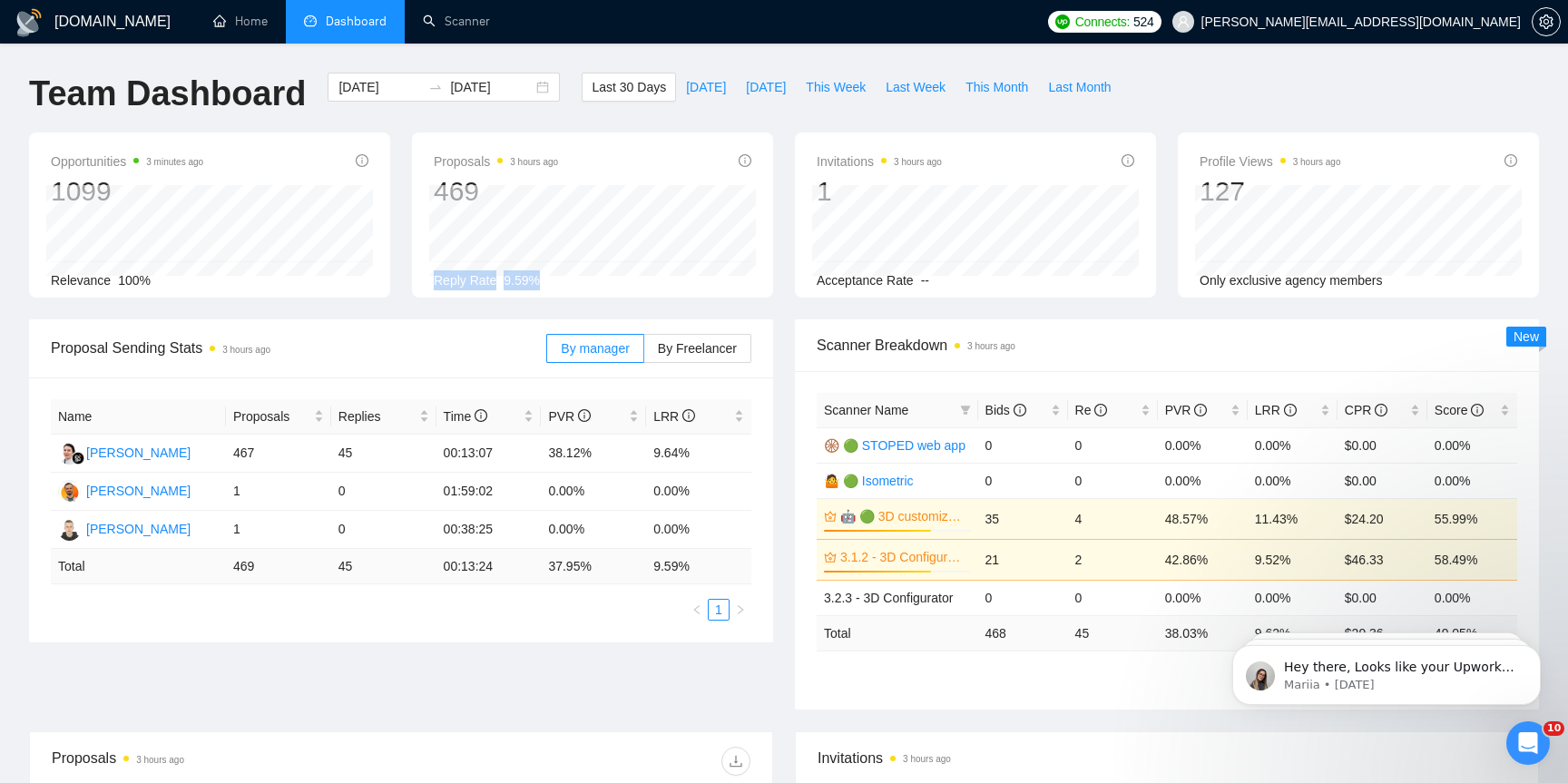
click at [518, 281] on span "9.59%" at bounding box center [521, 280] width 36 height 15
click at [704, 80] on span "[DATE]" at bounding box center [705, 86] width 40 height 20
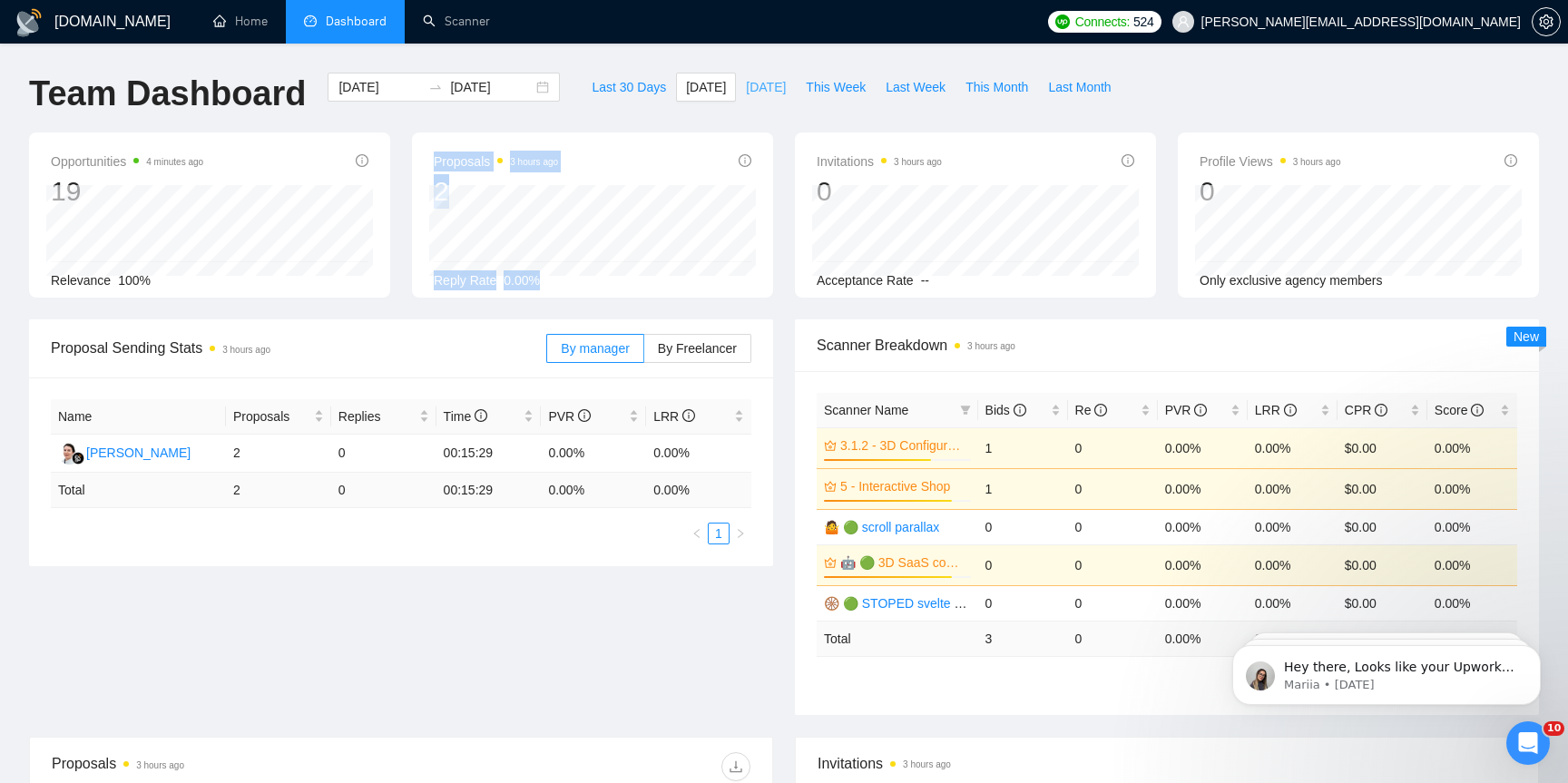
click at [764, 88] on span "[DATE]" at bounding box center [765, 86] width 40 height 20
type input "[DATE]"
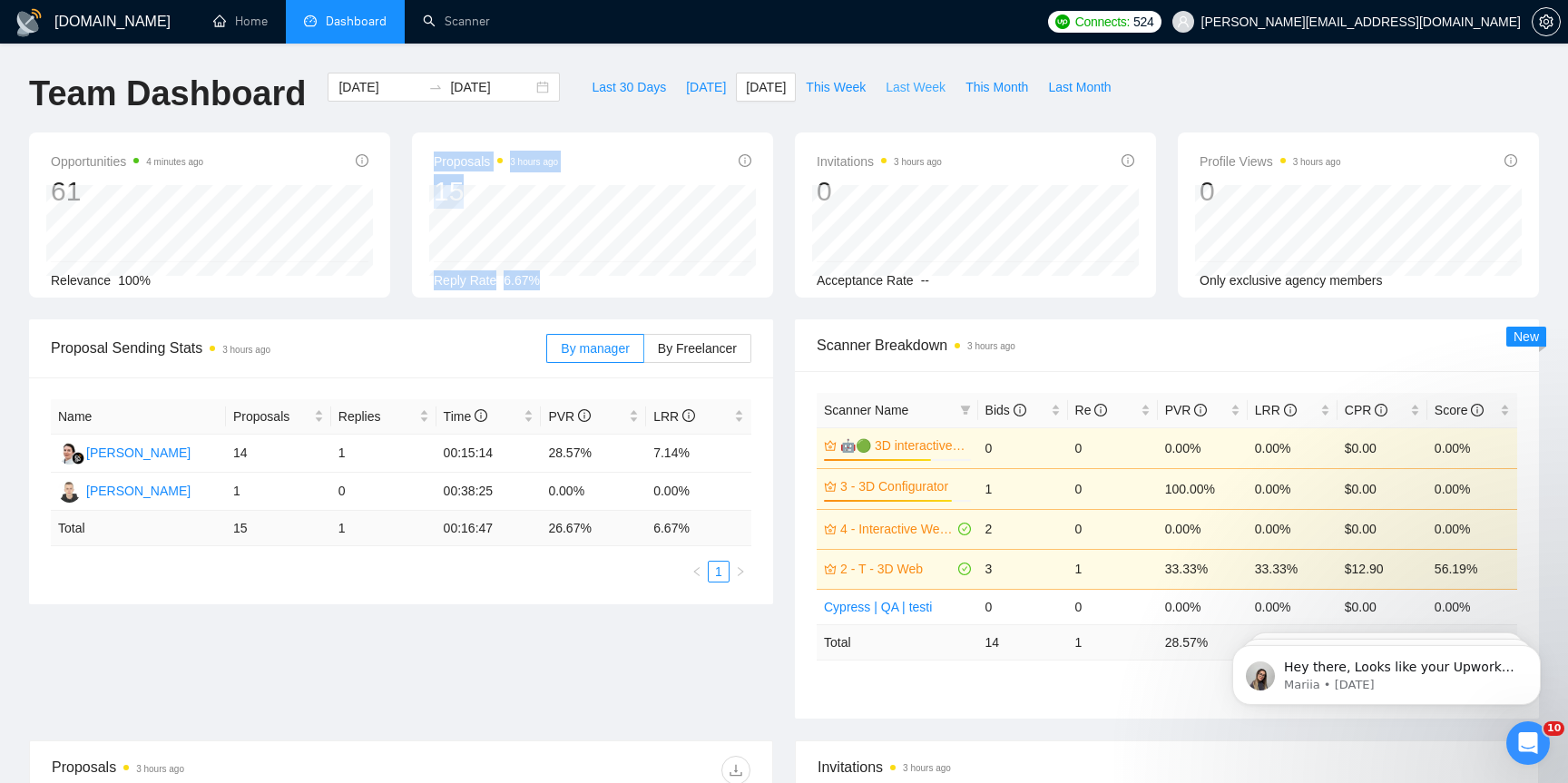
click at [932, 90] on span "Last Week" at bounding box center [916, 86] width 60 height 20
type input "[DATE]"
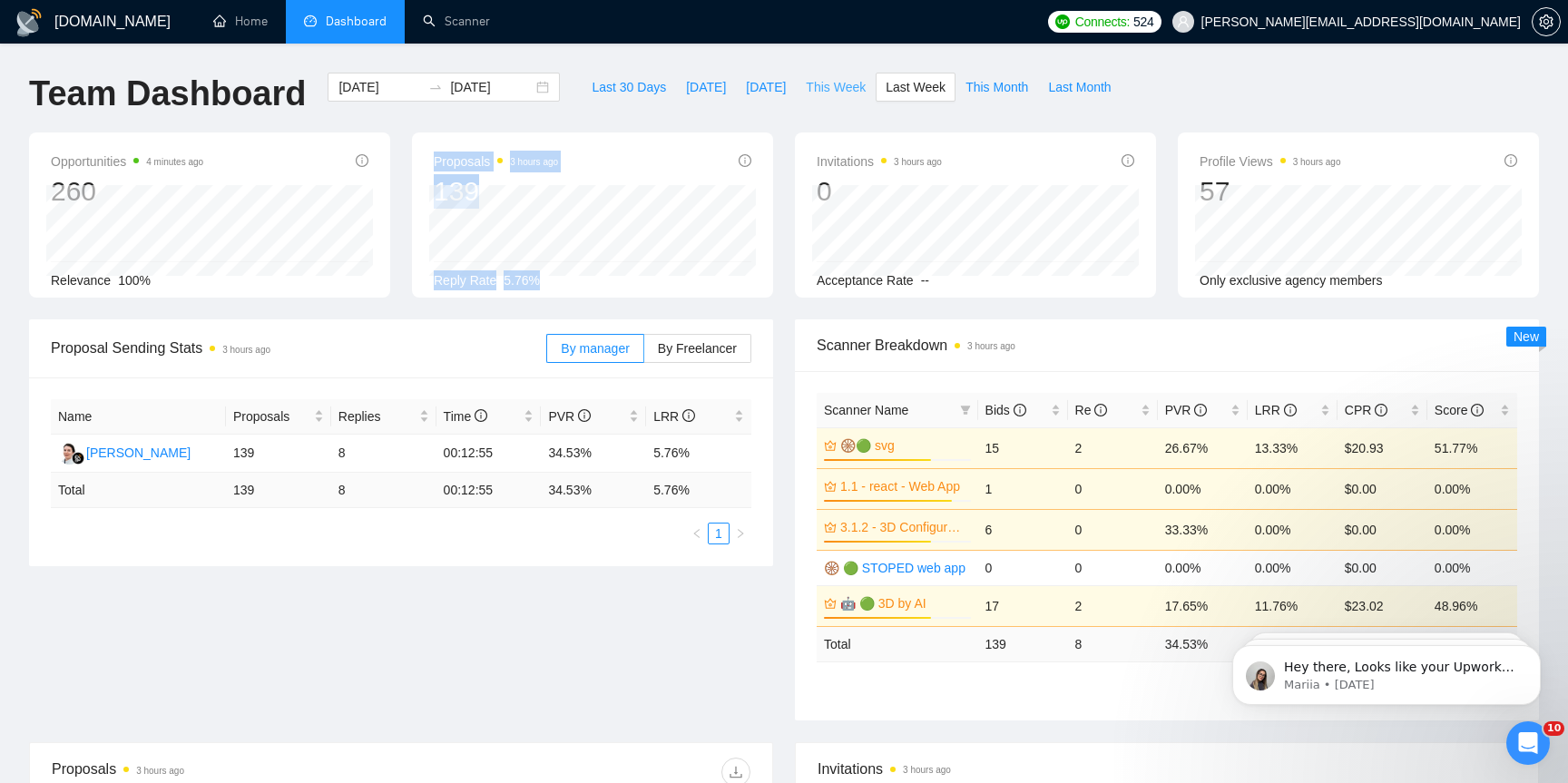
click at [849, 84] on span "This Week" at bounding box center [836, 86] width 60 height 20
type input "[DATE]"
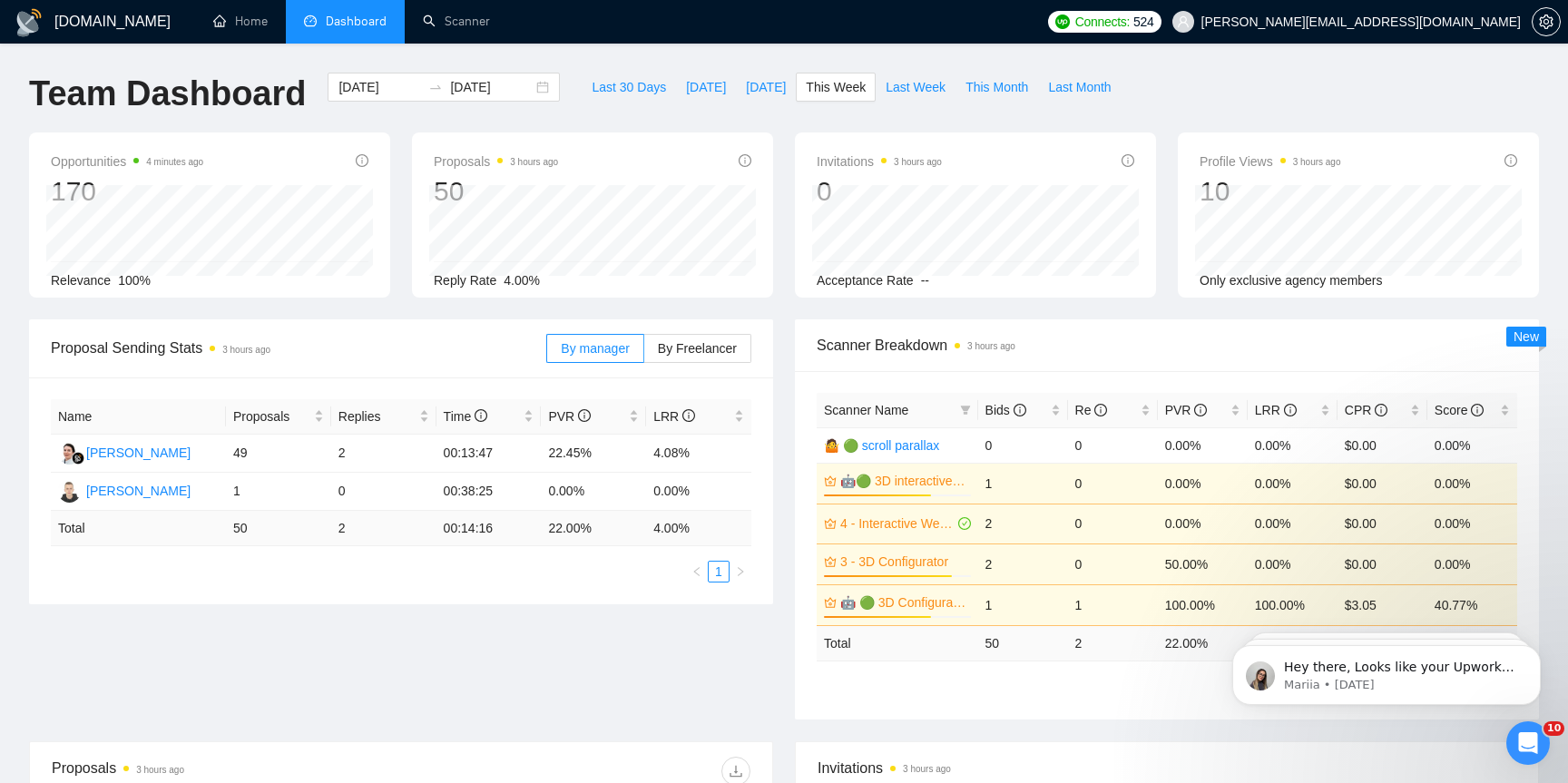
click at [820, 120] on div "Last 30 Days [DATE] [DATE] This Week Last Week This Month Last Month" at bounding box center [851, 103] width 560 height 60
click at [450, 96] on input "[DATE]" at bounding box center [490, 86] width 83 height 20
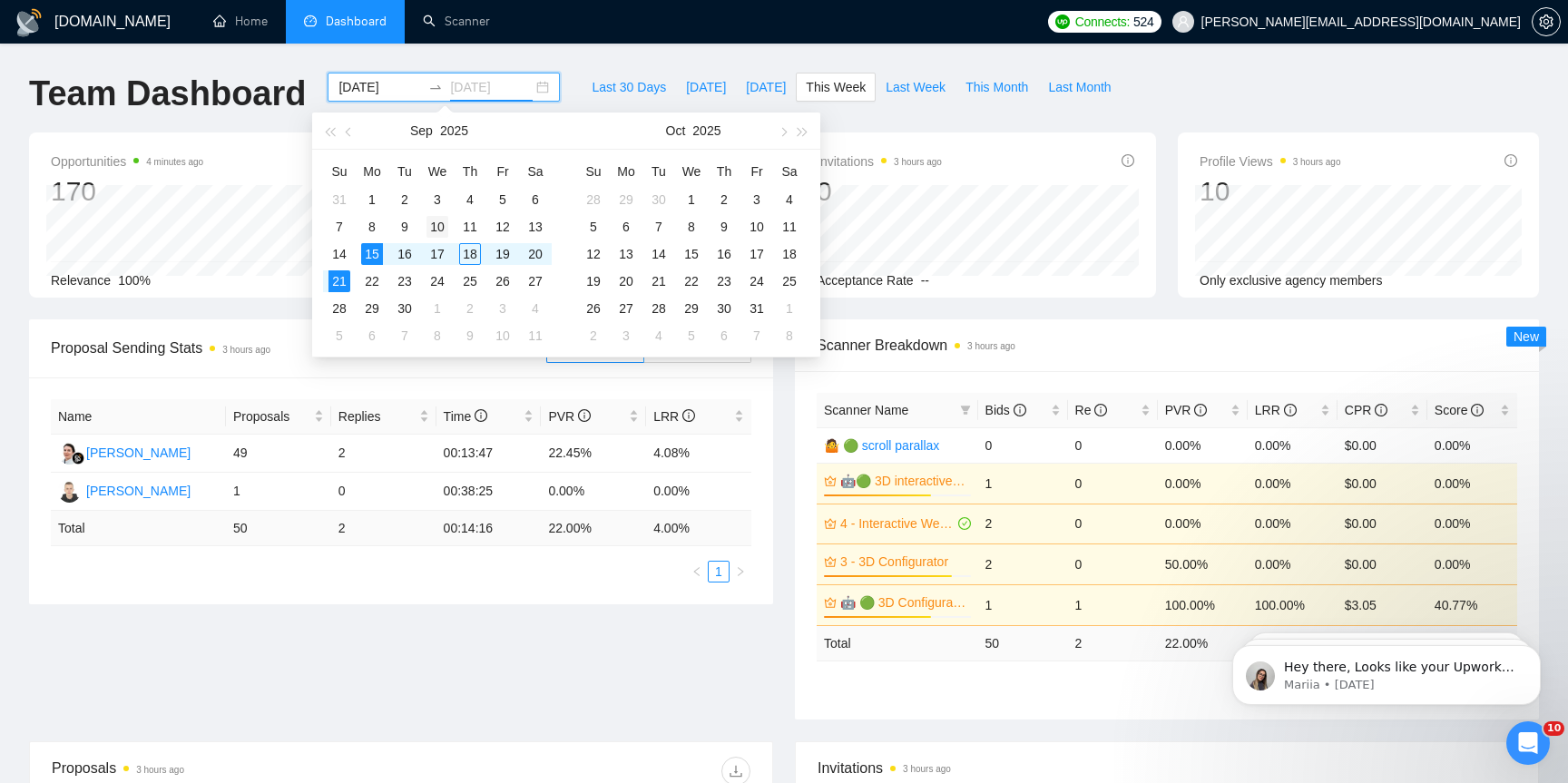
type input "[DATE]"
click at [449, 223] on td "10" at bounding box center [438, 227] width 33 height 27
click at [459, 253] on table "Su Mo Tu We Th Fr Sa 31 1 2 3 4 5 6 7 8 9 10 11 12 13 14 15 16 17 18 19 20 21 2…" at bounding box center [437, 254] width 228 height 192
click at [466, 255] on table "Su Mo Tu We Th Fr Sa 31 1 2 3 4 5 6 7 8 9 10 11 12 13 14 15 16 17 18 19 20 21 2…" at bounding box center [437, 254] width 228 height 192
click at [475, 255] on table "Su Mo Tu We Th Fr Sa 31 1 2 3 4 5 6 7 8 9 10 11 12 13 14 15 16 17 18 19 20 21 2…" at bounding box center [437, 254] width 228 height 192
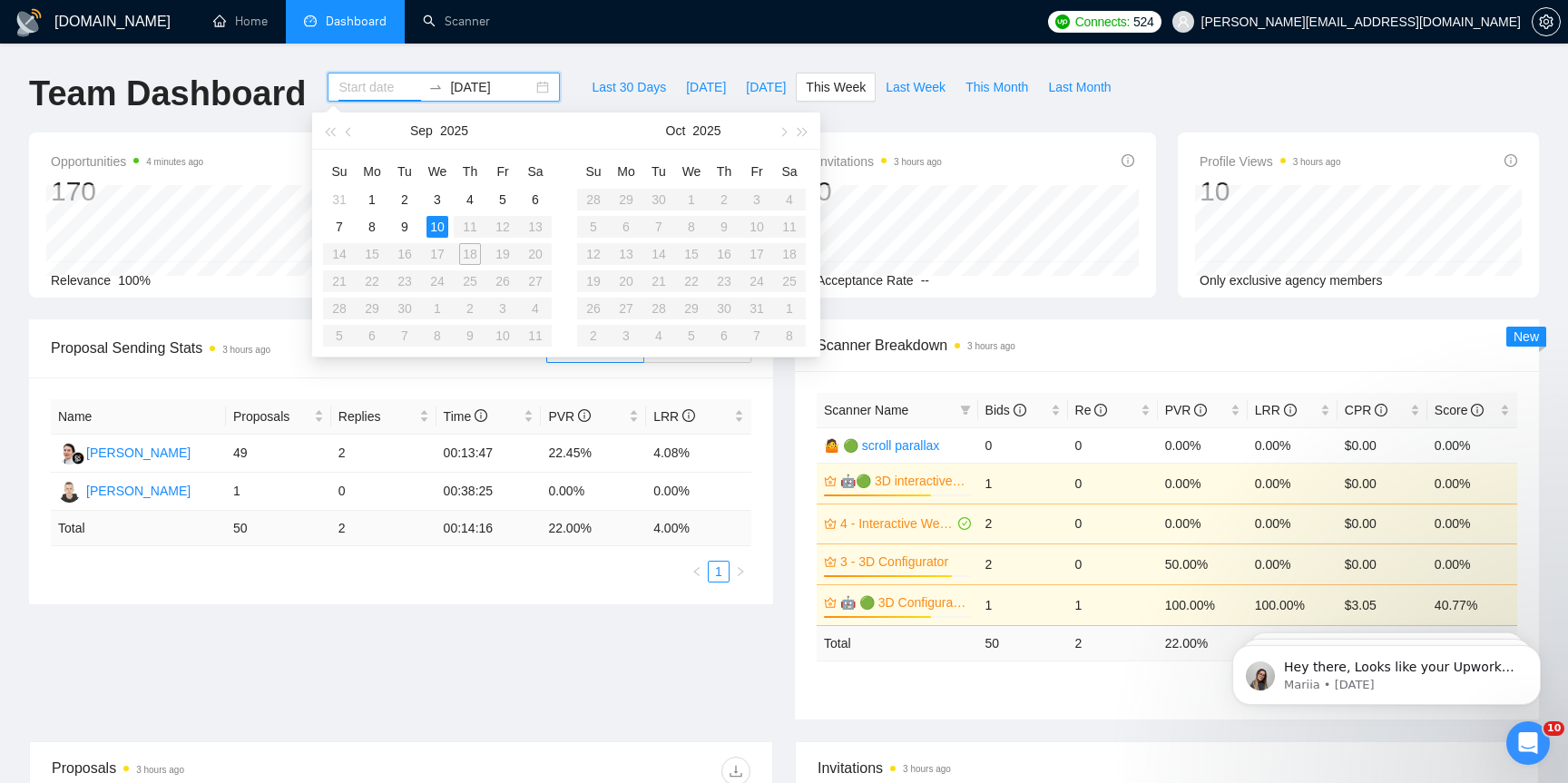
type input "[DATE]"
click at [440, 230] on div "10" at bounding box center [437, 226] width 21 height 21
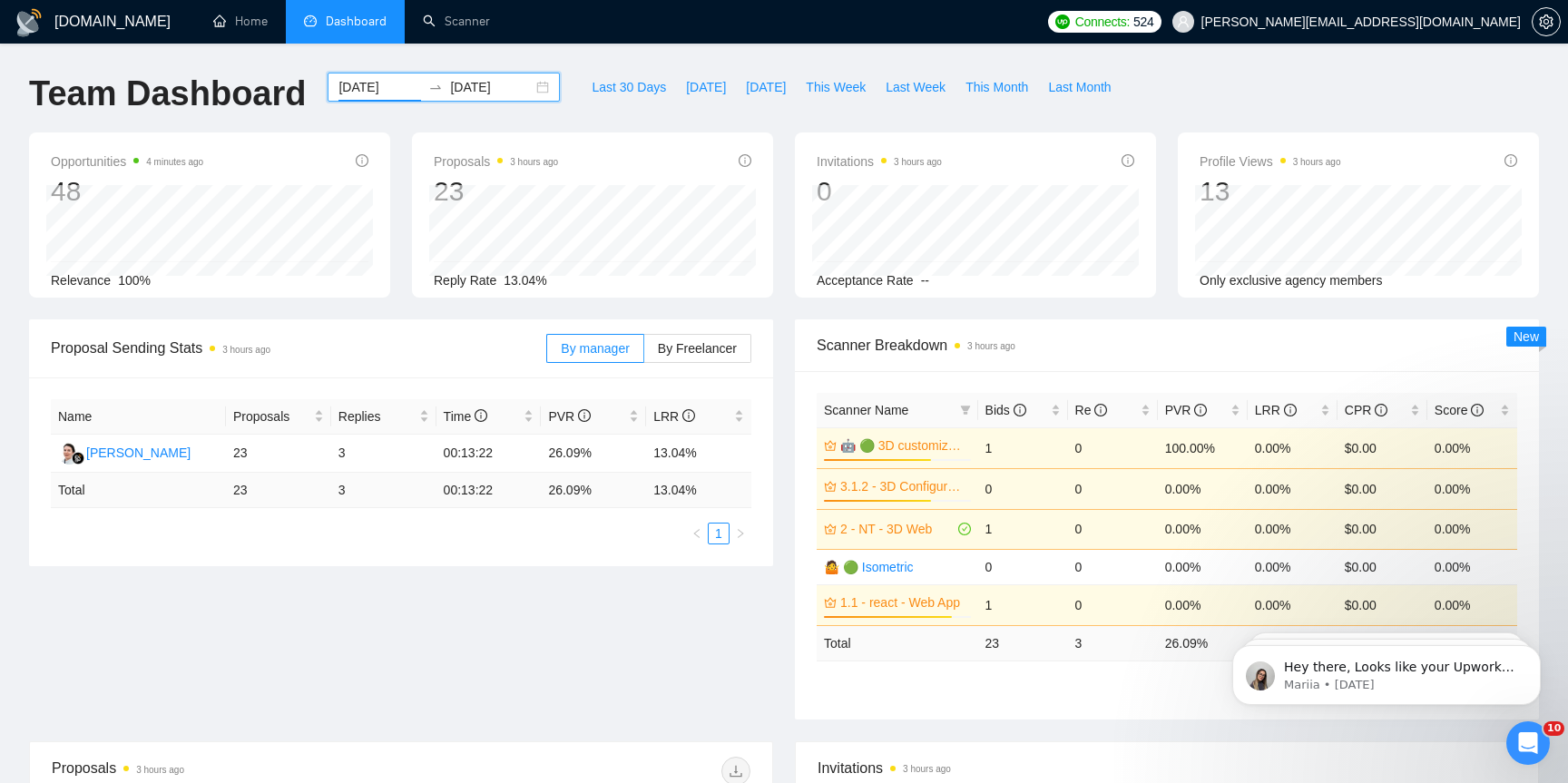
click at [450, 92] on input "[DATE]" at bounding box center [490, 86] width 83 height 20
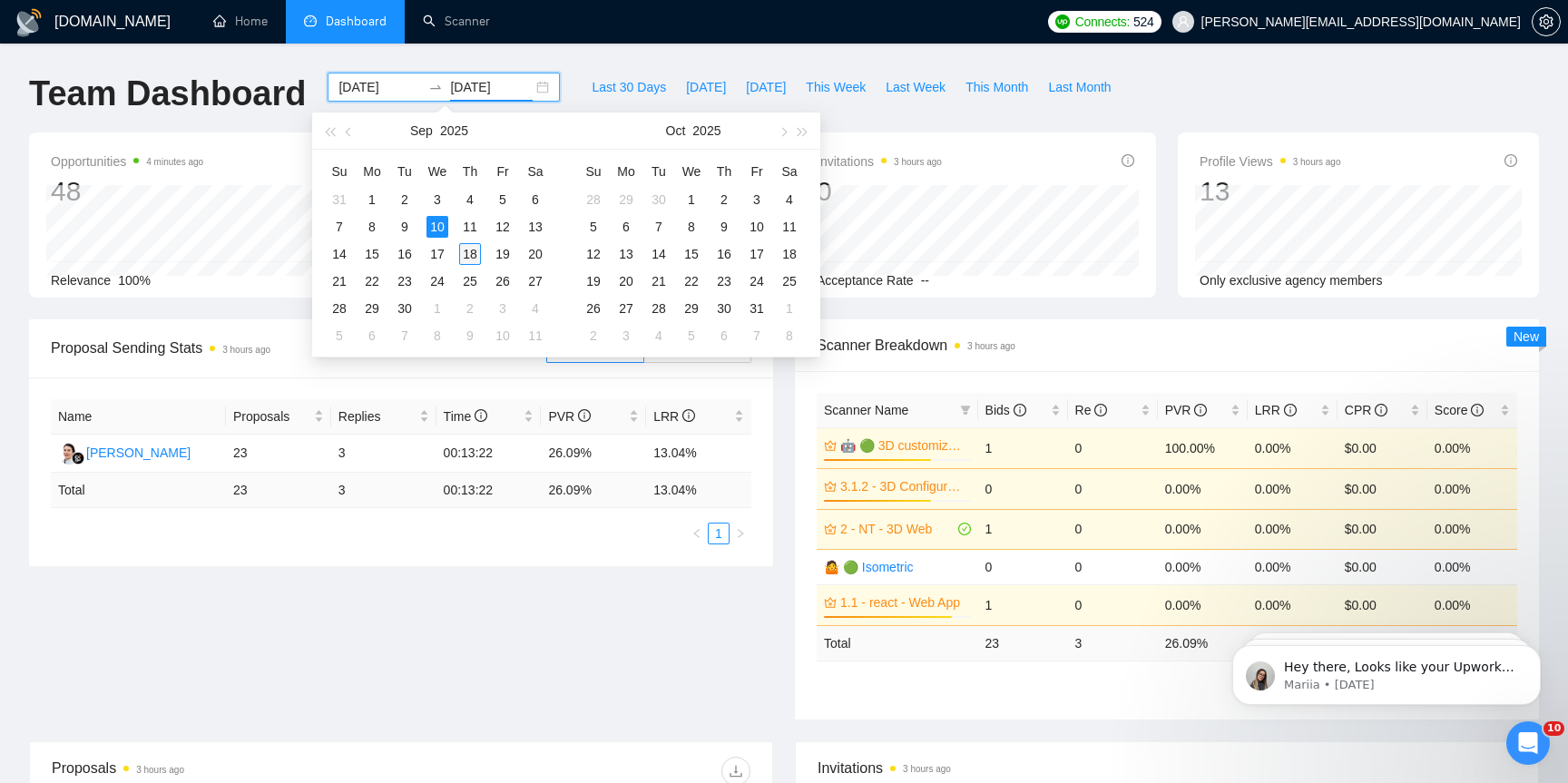
type input "[DATE]"
click at [473, 250] on div "18" at bounding box center [470, 254] width 21 height 21
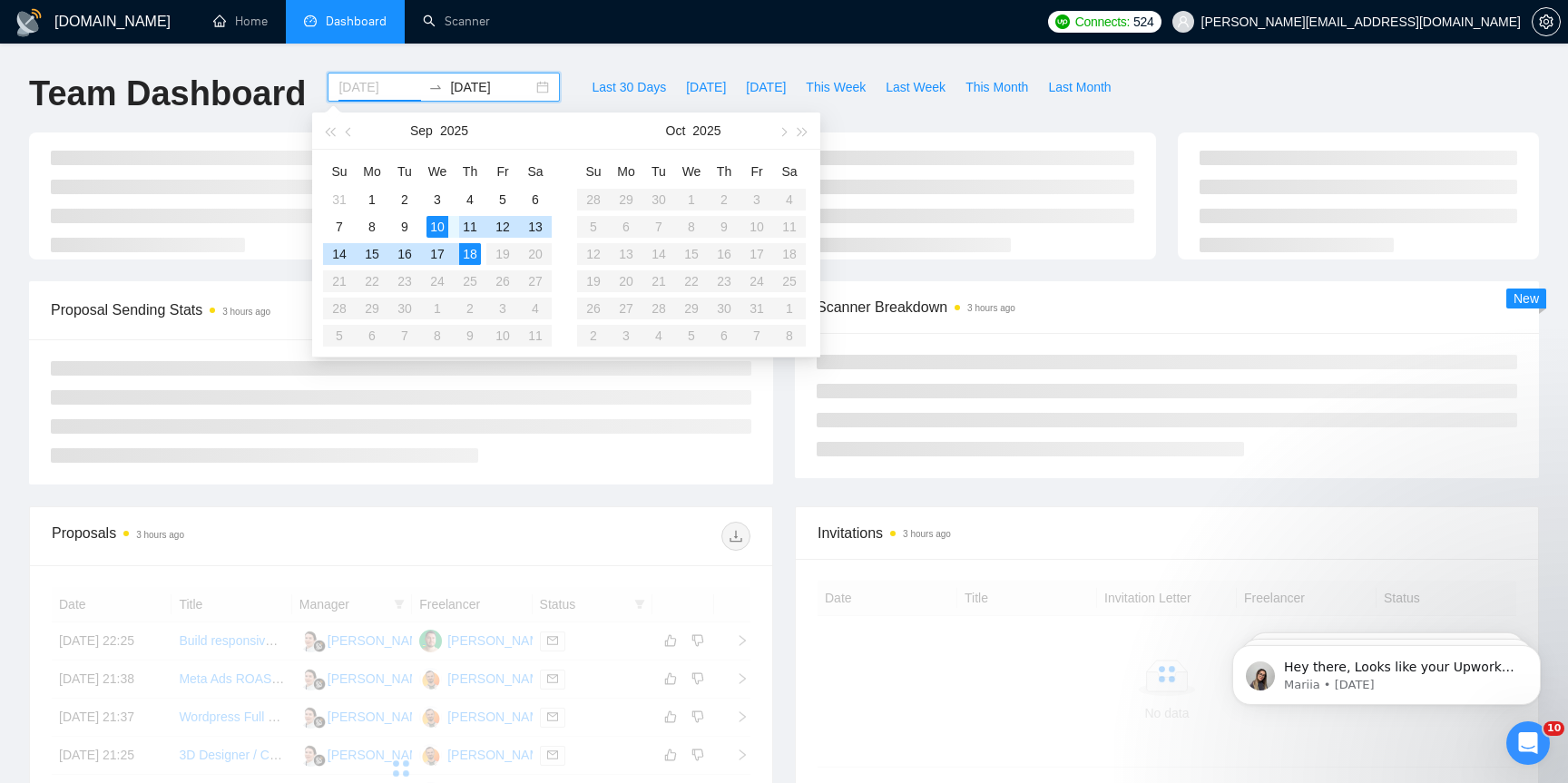
type input "[DATE]"
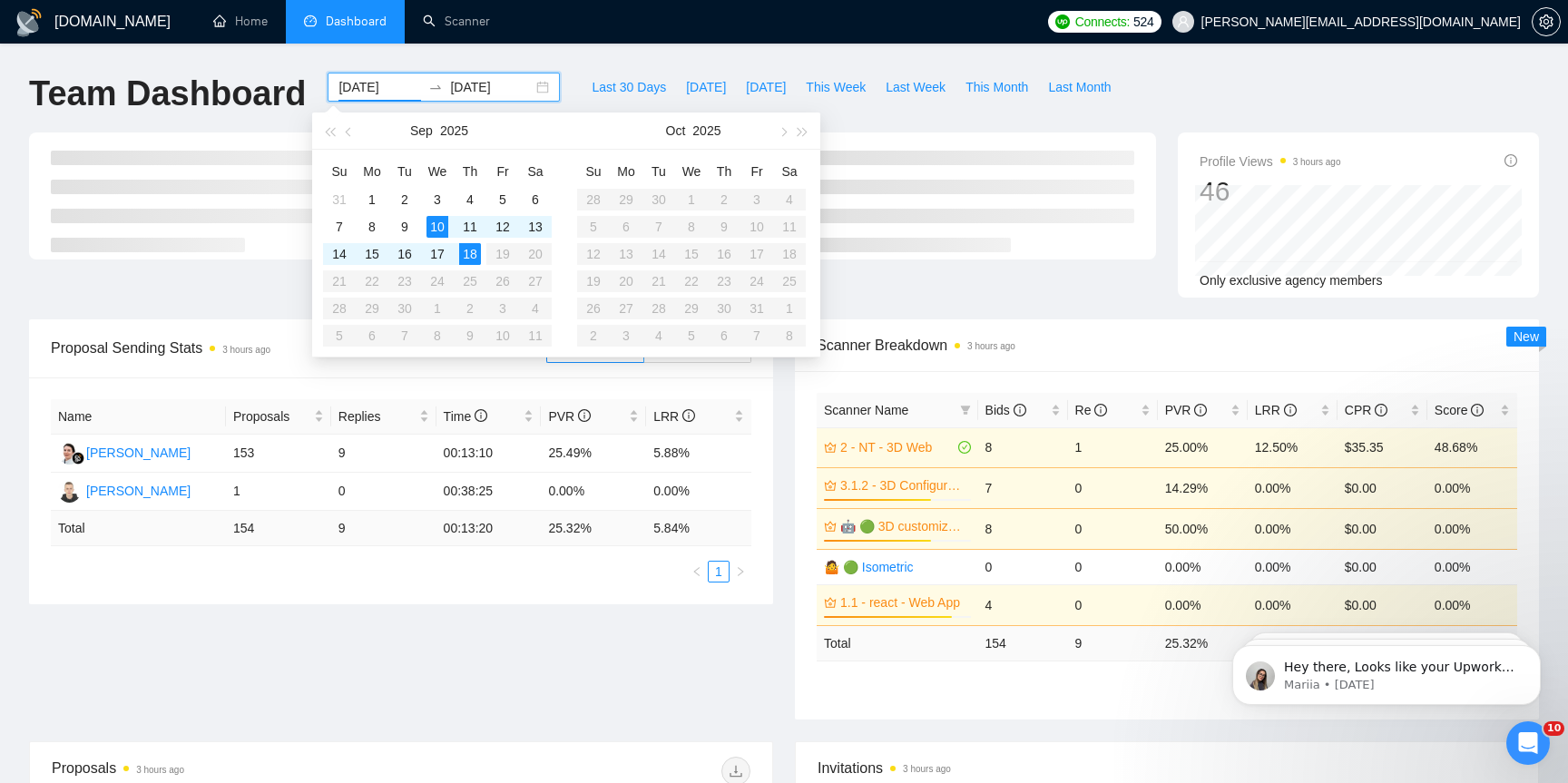
click at [292, 118] on div "Team Dashboard" at bounding box center [167, 103] width 298 height 60
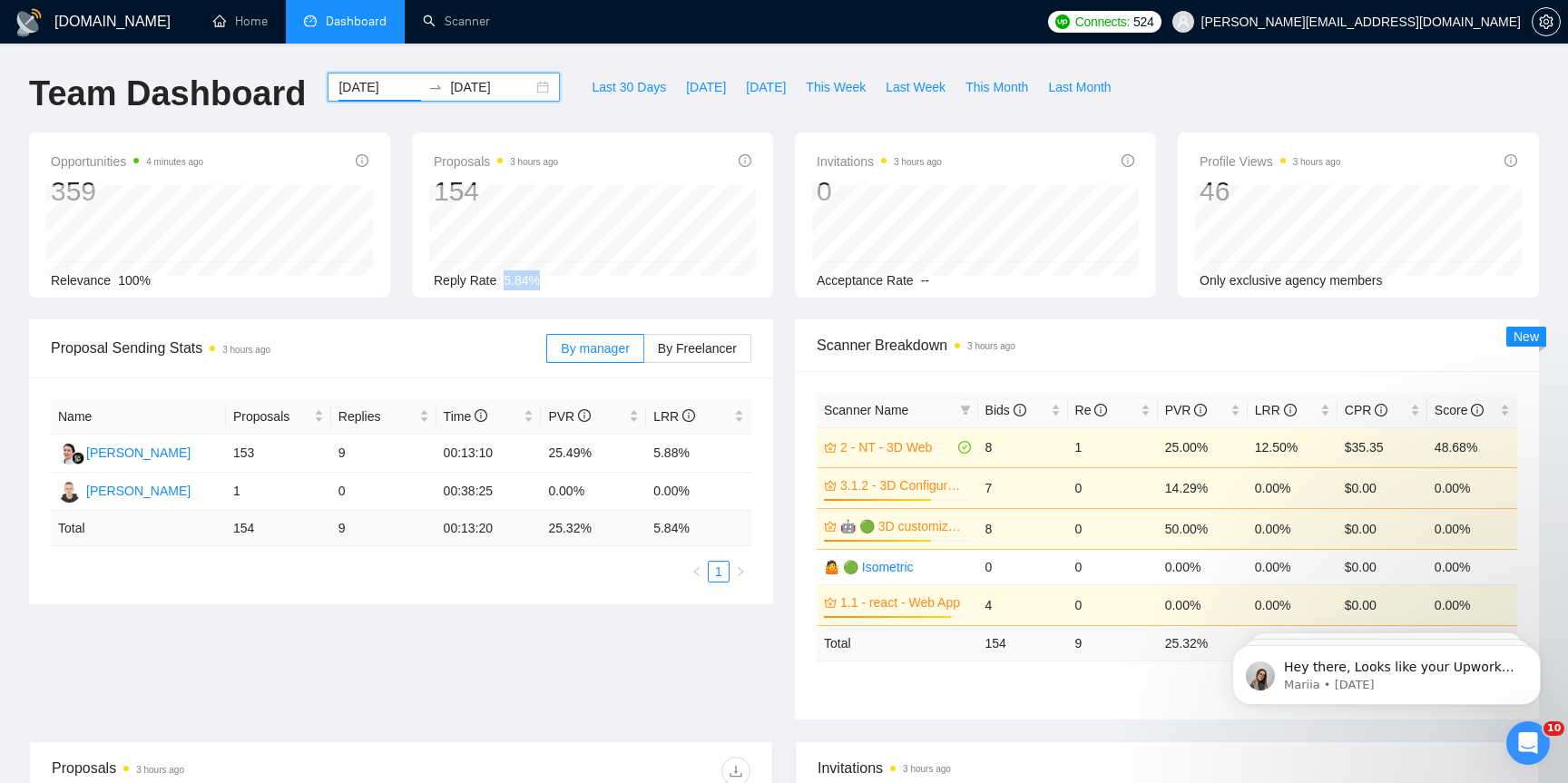
drag, startPoint x: 500, startPoint y: 277, endPoint x: 610, endPoint y: 277, distance: 110.0
click at [610, 277] on div "Reply Rate 5.84%" at bounding box center [592, 280] width 317 height 20
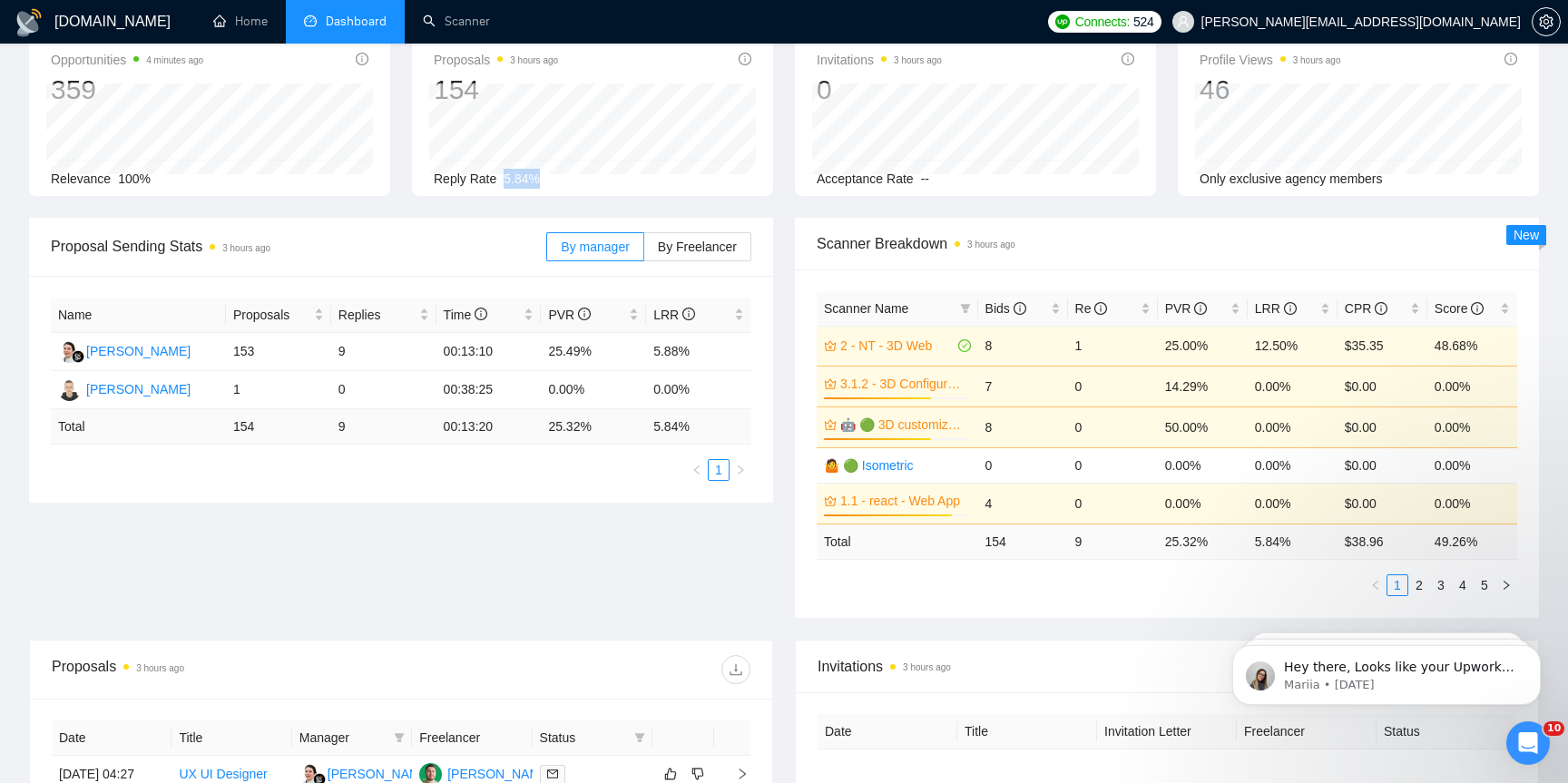
scroll to position [118, 0]
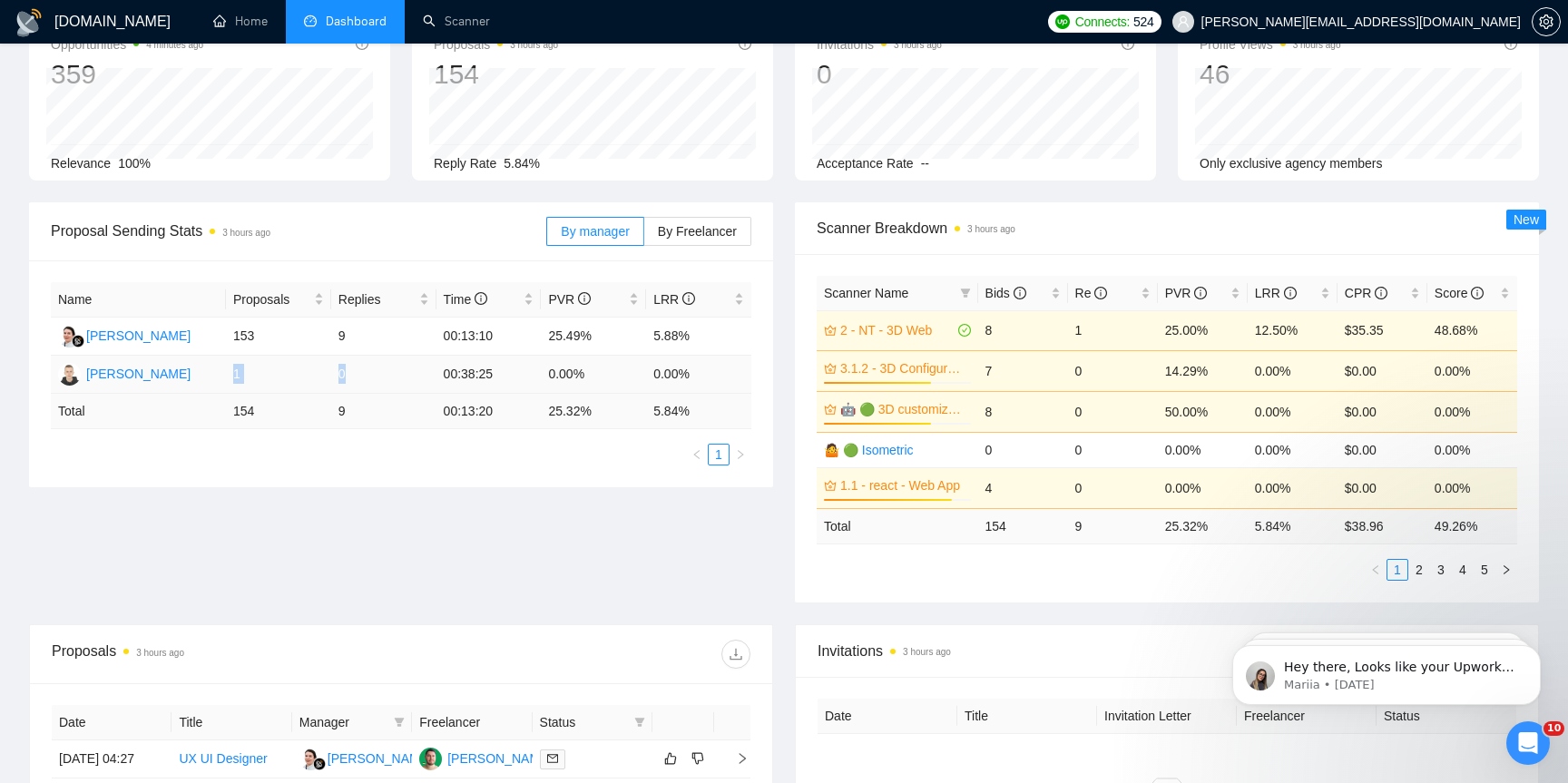
drag, startPoint x: 230, startPoint y: 371, endPoint x: 358, endPoint y: 379, distance: 128.2
click at [358, 379] on tr "[PERSON_NAME] 1 0 00:38:25 0.00% 0.00%" at bounding box center [400, 374] width 700 height 38
click at [358, 379] on td "0" at bounding box center [384, 374] width 105 height 38
drag, startPoint x: 231, startPoint y: 375, endPoint x: 696, endPoint y: 378, distance: 465.0
click at [696, 378] on tr "[PERSON_NAME] 1 0 00:38:25 0.00% 0.00%" at bounding box center [400, 374] width 700 height 38
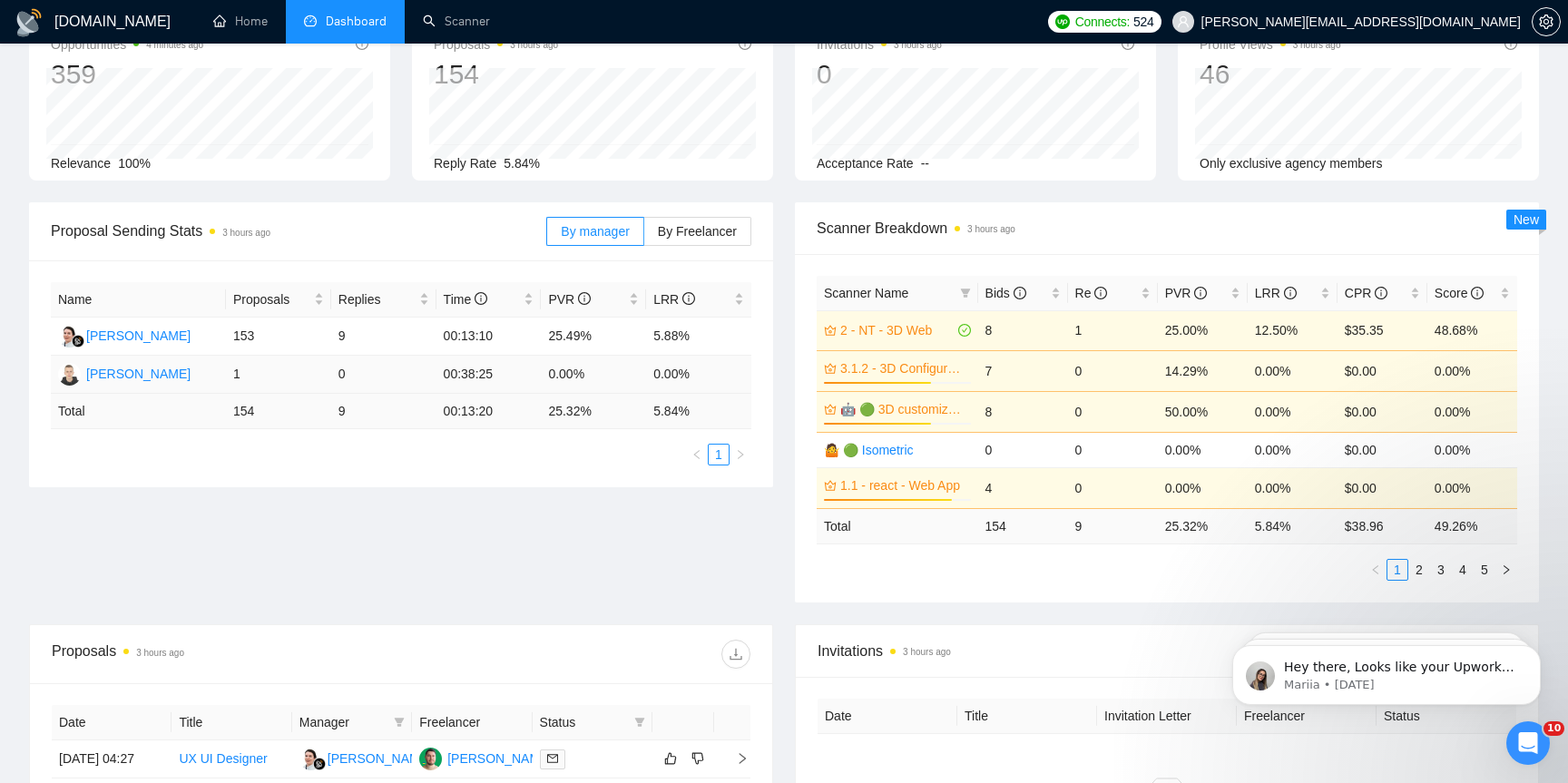
click at [579, 378] on td "0.00%" at bounding box center [593, 374] width 105 height 38
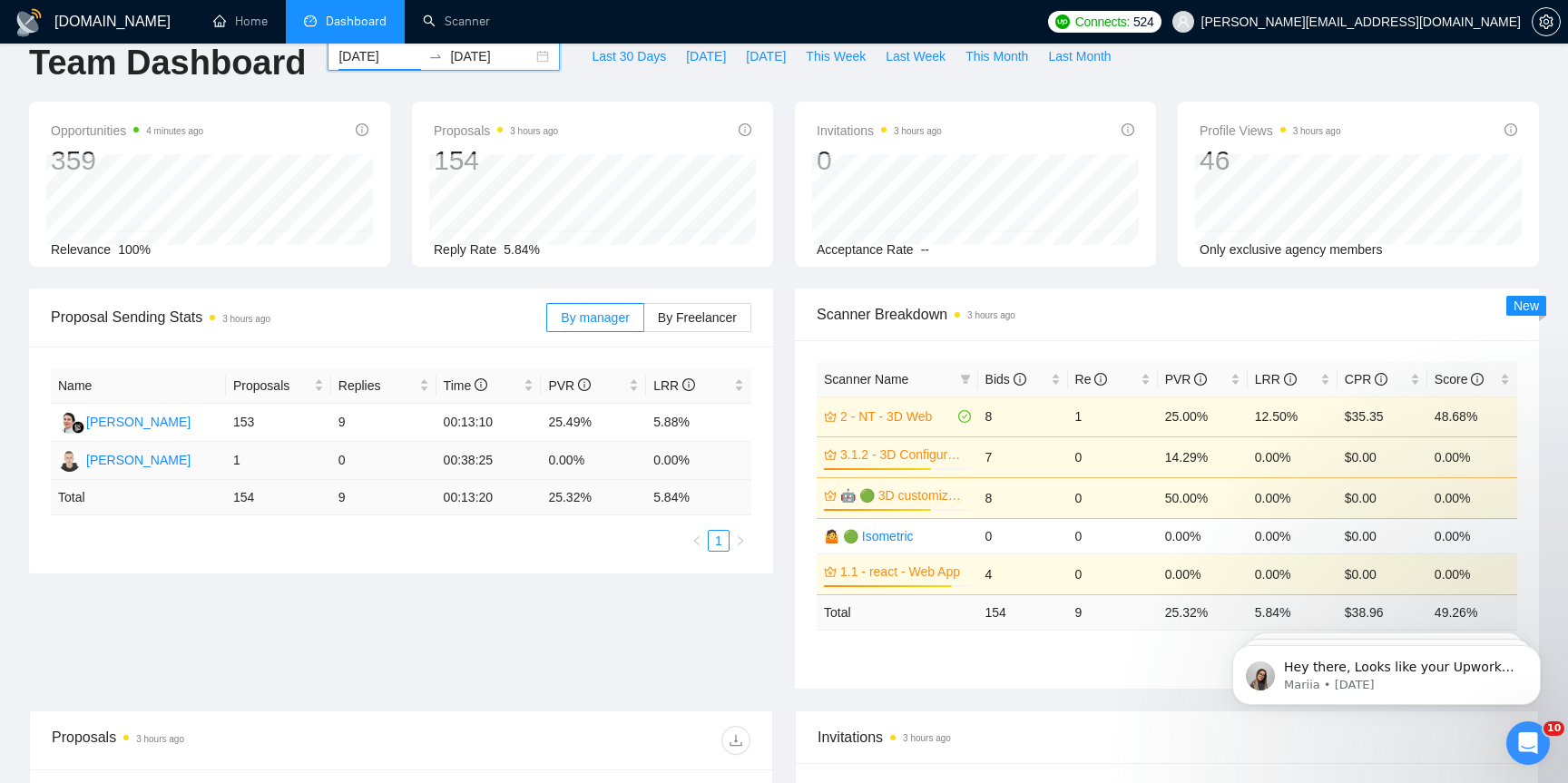
scroll to position [0, 0]
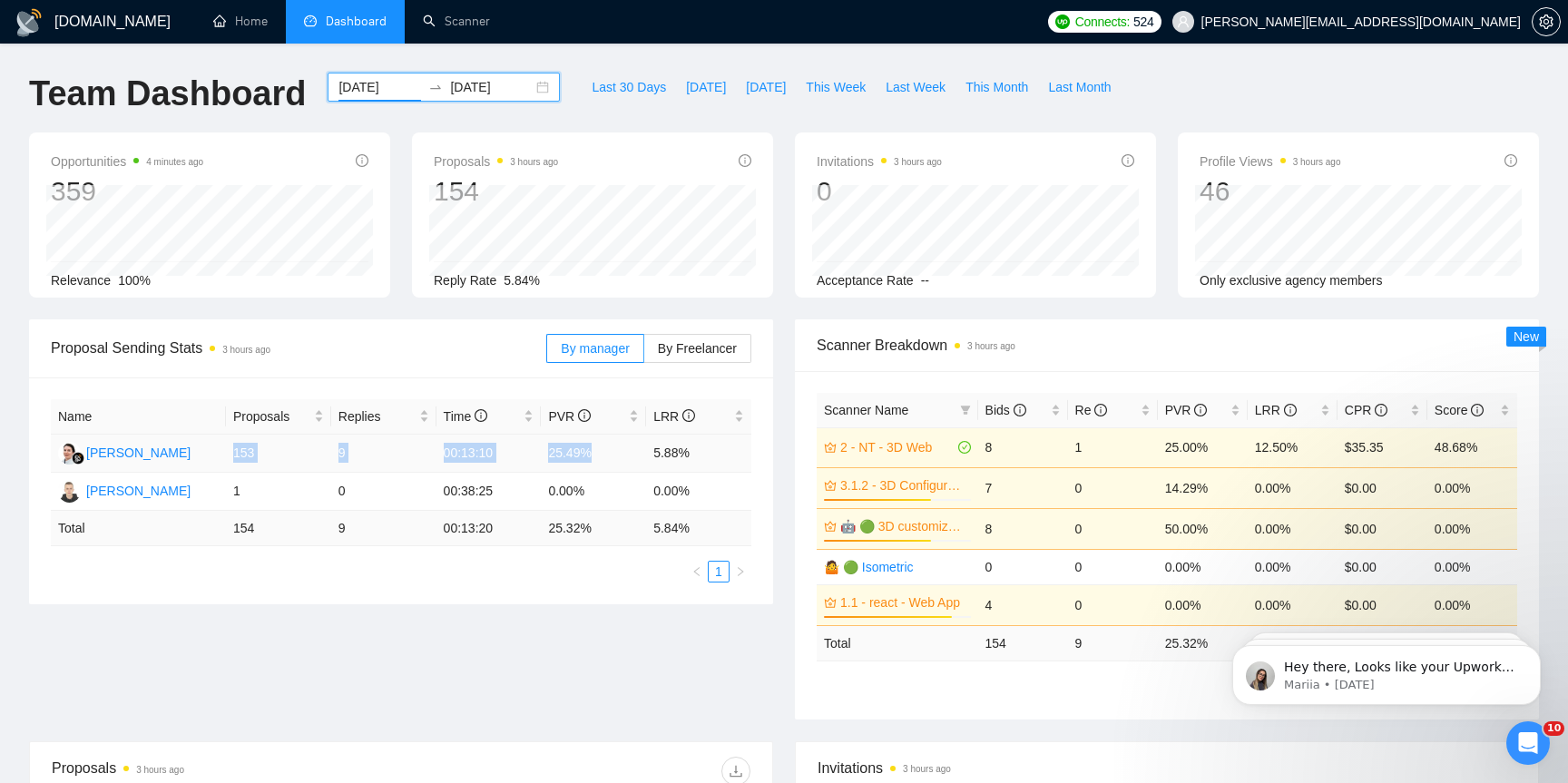
drag, startPoint x: 233, startPoint y: 448, endPoint x: 632, endPoint y: 463, distance: 399.3
click at [632, 463] on tr "Monika [STREET_ADDRESS] 9 00:13:10 25.49% 5.88%" at bounding box center [400, 454] width 700 height 38
click at [672, 456] on td "5.88%" at bounding box center [698, 454] width 105 height 38
click at [575, 453] on td "25.49%" at bounding box center [593, 454] width 105 height 38
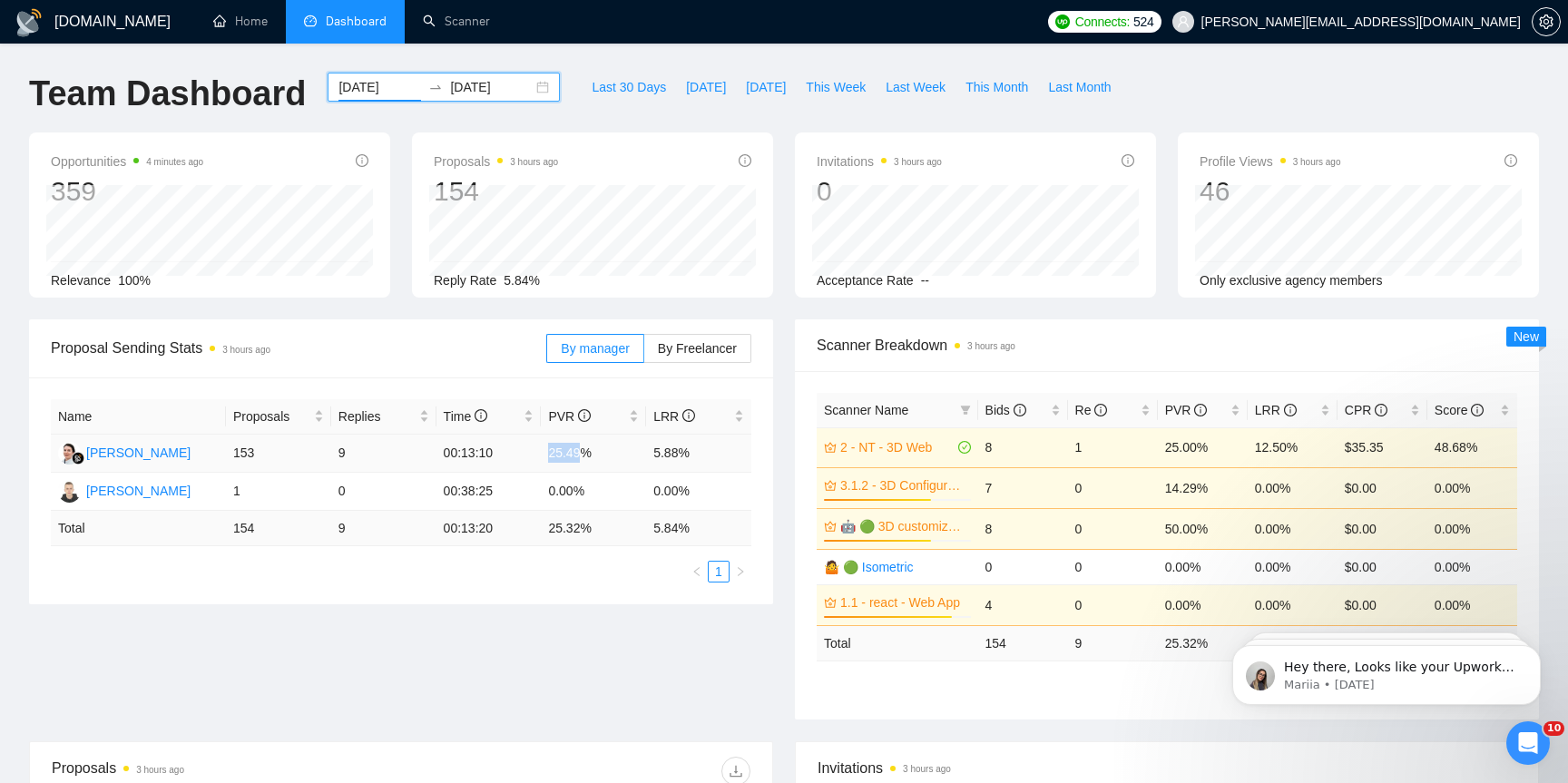
click at [575, 453] on td "25.49%" at bounding box center [593, 454] width 105 height 38
click at [676, 451] on td "5.88%" at bounding box center [698, 454] width 105 height 38
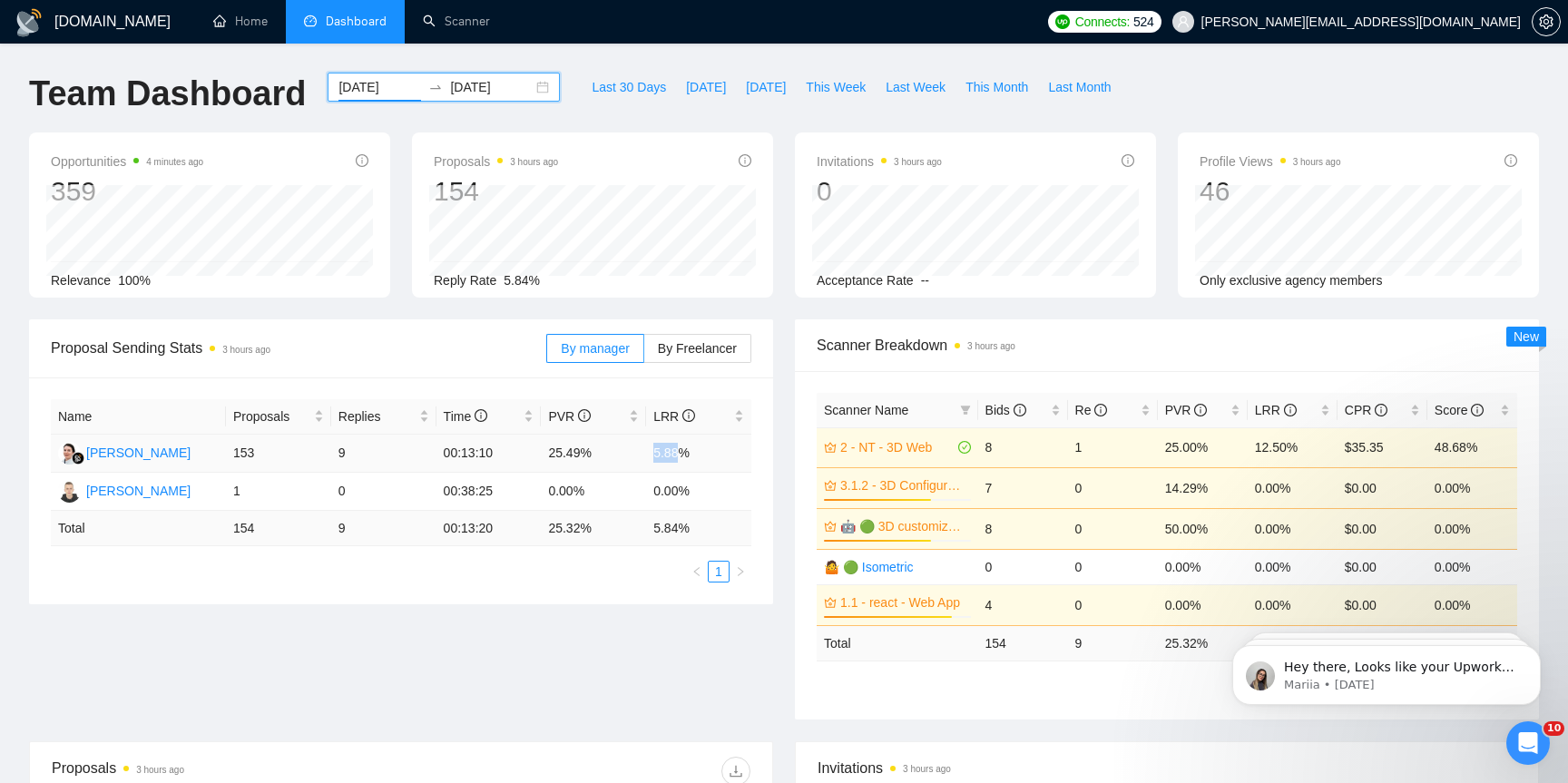
click at [676, 451] on td "5.88%" at bounding box center [698, 454] width 105 height 38
drag, startPoint x: 544, startPoint y: 453, endPoint x: 624, endPoint y: 453, distance: 80.0
click at [624, 453] on td "25.49%" at bounding box center [593, 454] width 105 height 38
click at [463, 111] on div "[DATE] [DATE]" at bounding box center [444, 103] width 254 height 60
click at [463, 90] on input "[DATE]" at bounding box center [490, 86] width 83 height 20
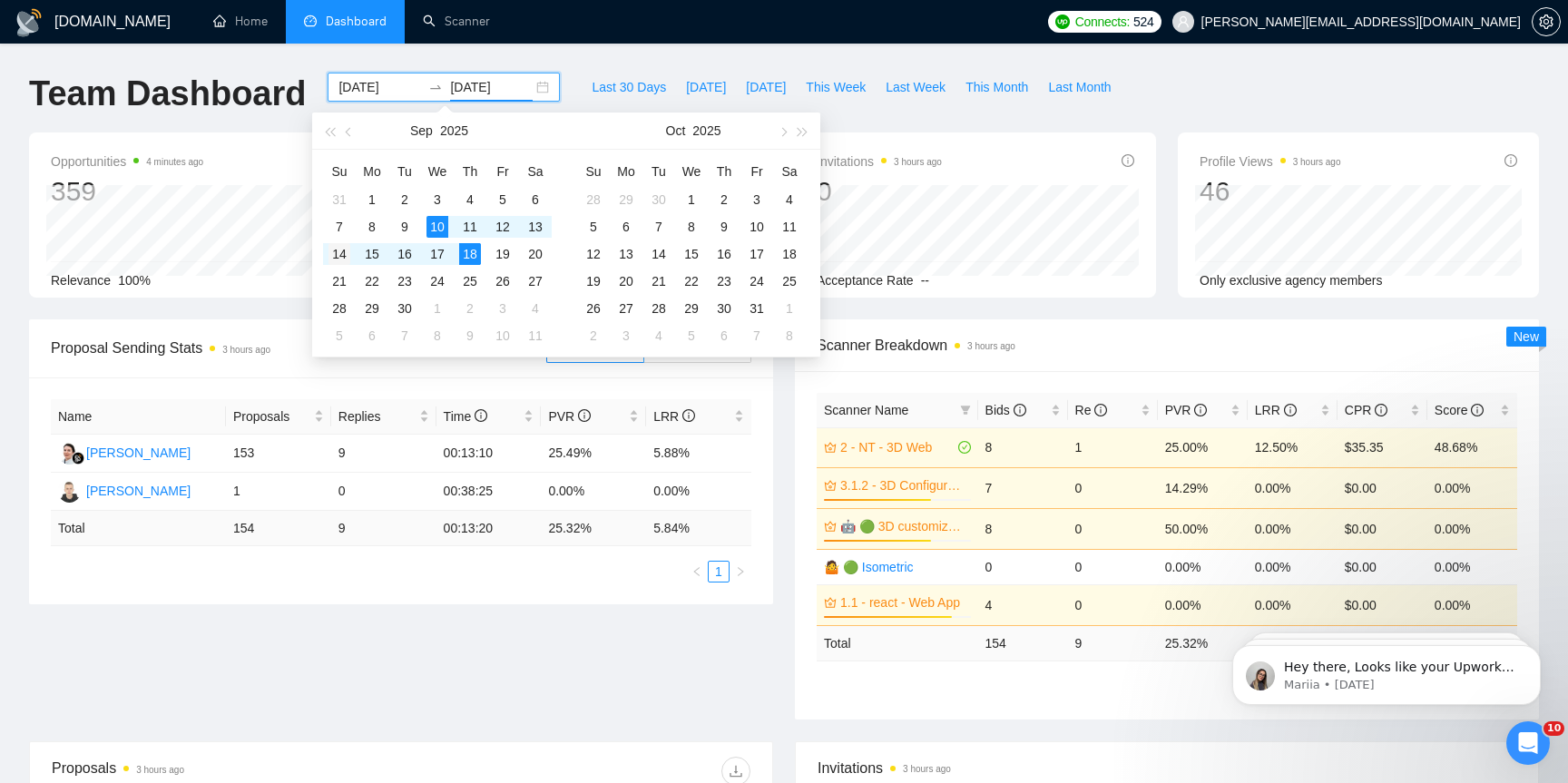
type input "[DATE]"
click at [346, 253] on div "14" at bounding box center [339, 254] width 21 height 21
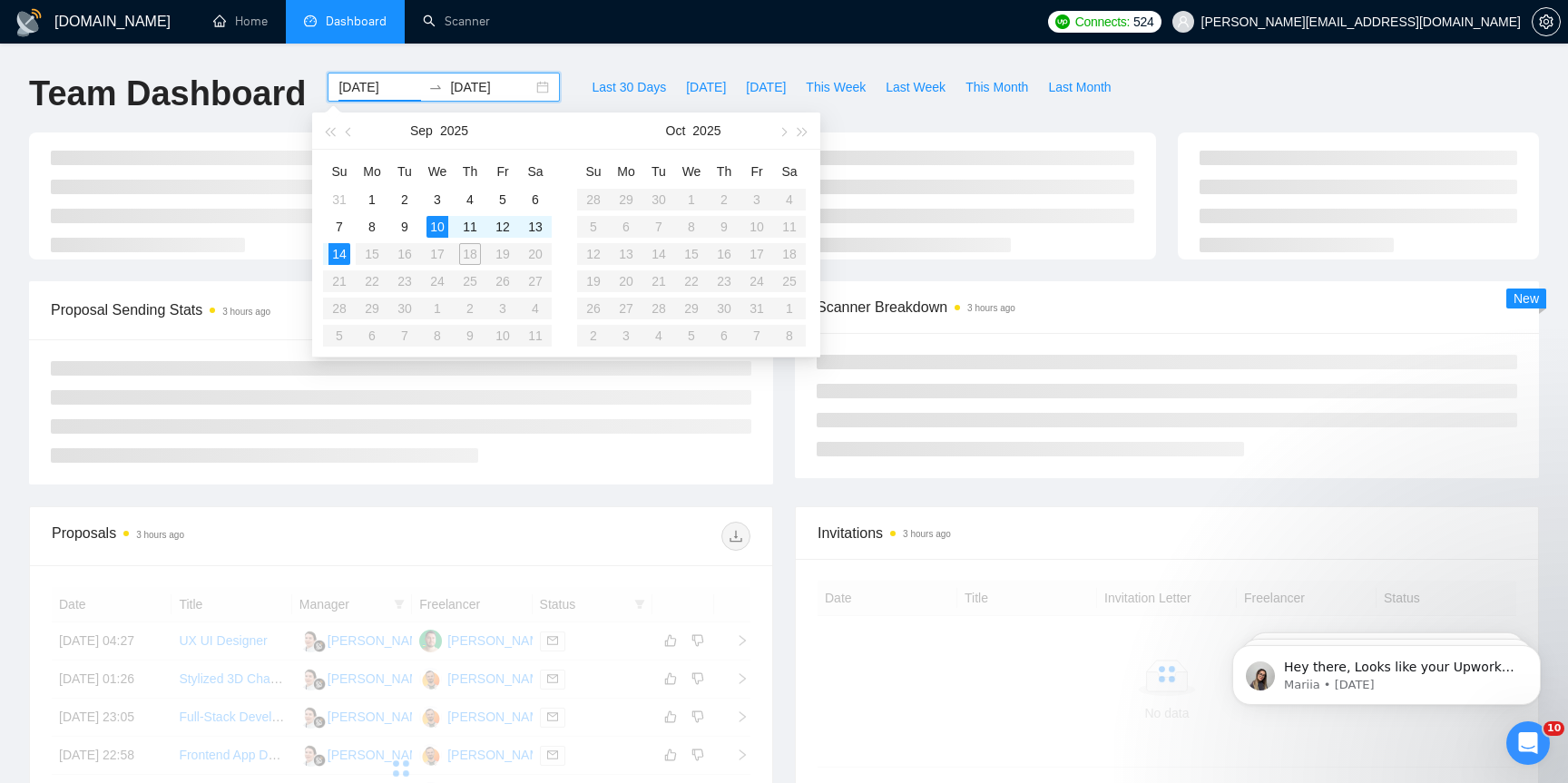
click at [474, 250] on table "Su Mo Tu We Th Fr Sa 31 1 2 3 4 5 6 7 8 9 10 11 12 13 14 15 16 17 18 19 20 21 2…" at bounding box center [437, 254] width 228 height 192
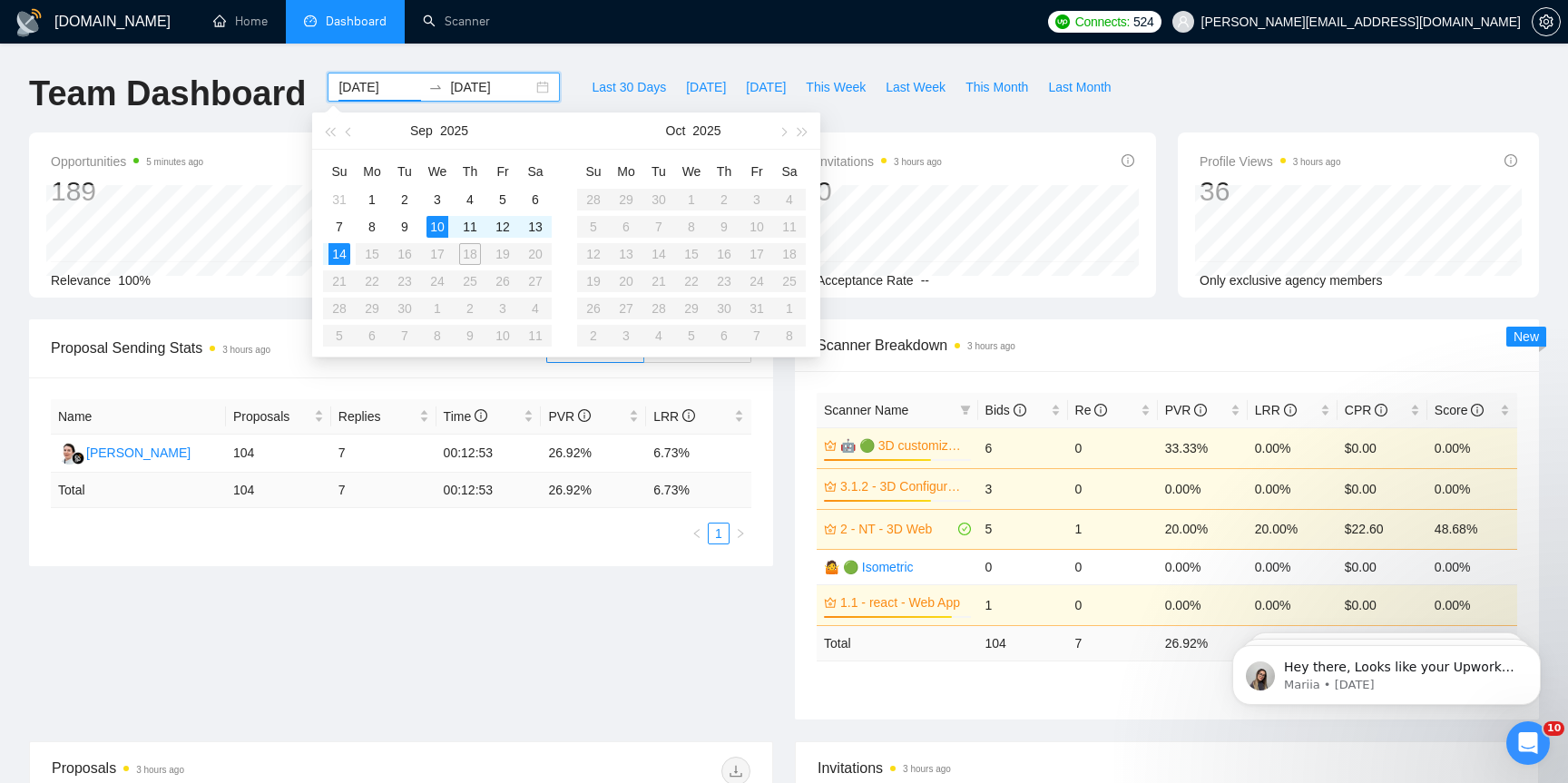
click at [471, 255] on table "Su Mo Tu We Th Fr Sa 31 1 2 3 4 5 6 7 8 9 10 11 12 13 14 15 16 17 18 19 20 21 2…" at bounding box center [437, 254] width 228 height 192
click at [356, 263] on table "Su Mo Tu We Th Fr Sa 31 1 2 3 4 5 6 7 8 9 10 11 12 13 14 15 16 17 18 19 20 21 2…" at bounding box center [437, 254] width 228 height 192
click at [394, 262] on table "Su Mo Tu We Th Fr Sa 31 1 2 3 4 5 6 7 8 9 10 11 12 13 14 15 16 17 18 19 20 21 2…" at bounding box center [437, 254] width 228 height 192
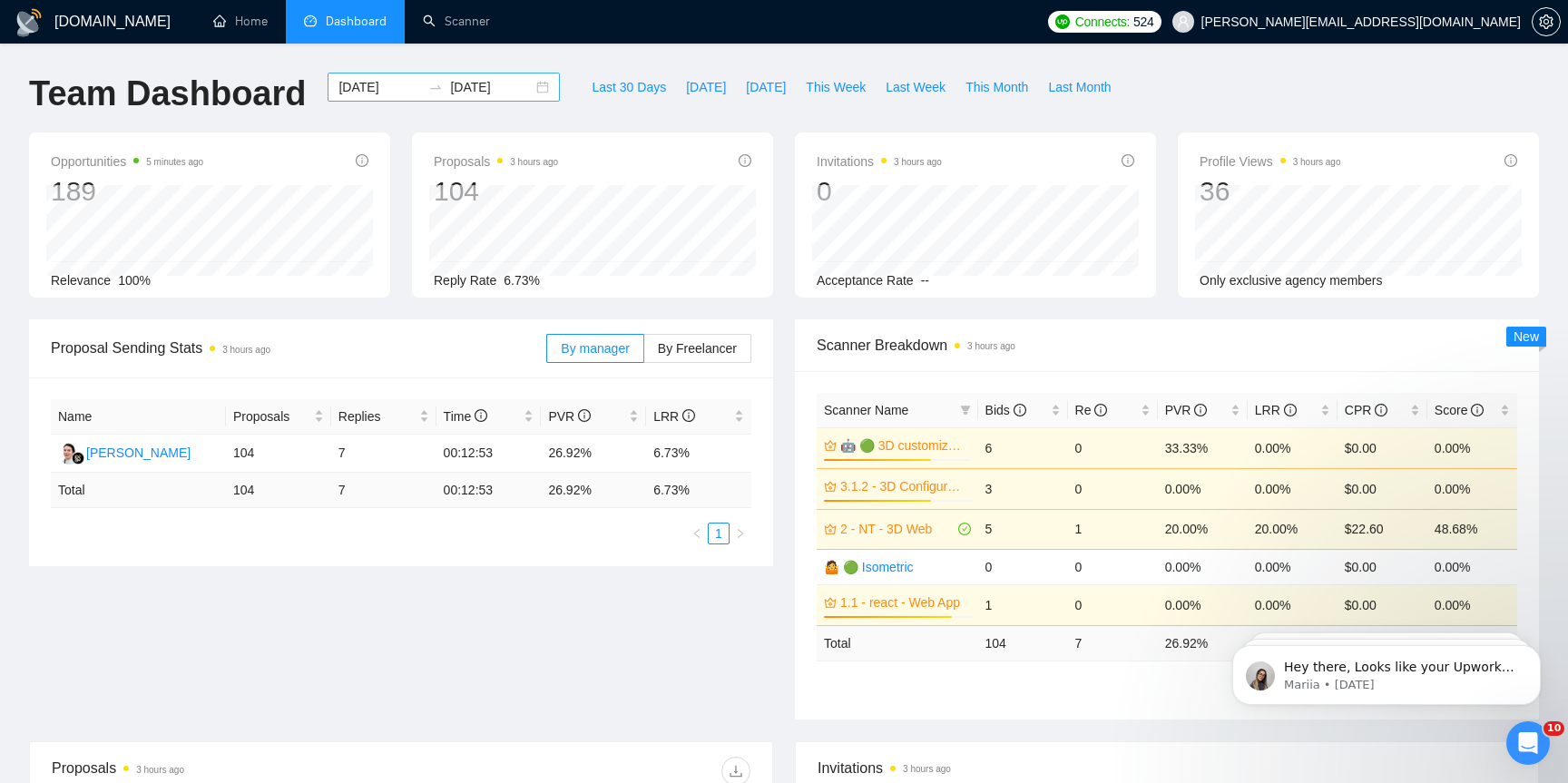
click at [417, 94] on div "[DATE] [DATE]" at bounding box center [443, 87] width 232 height 29
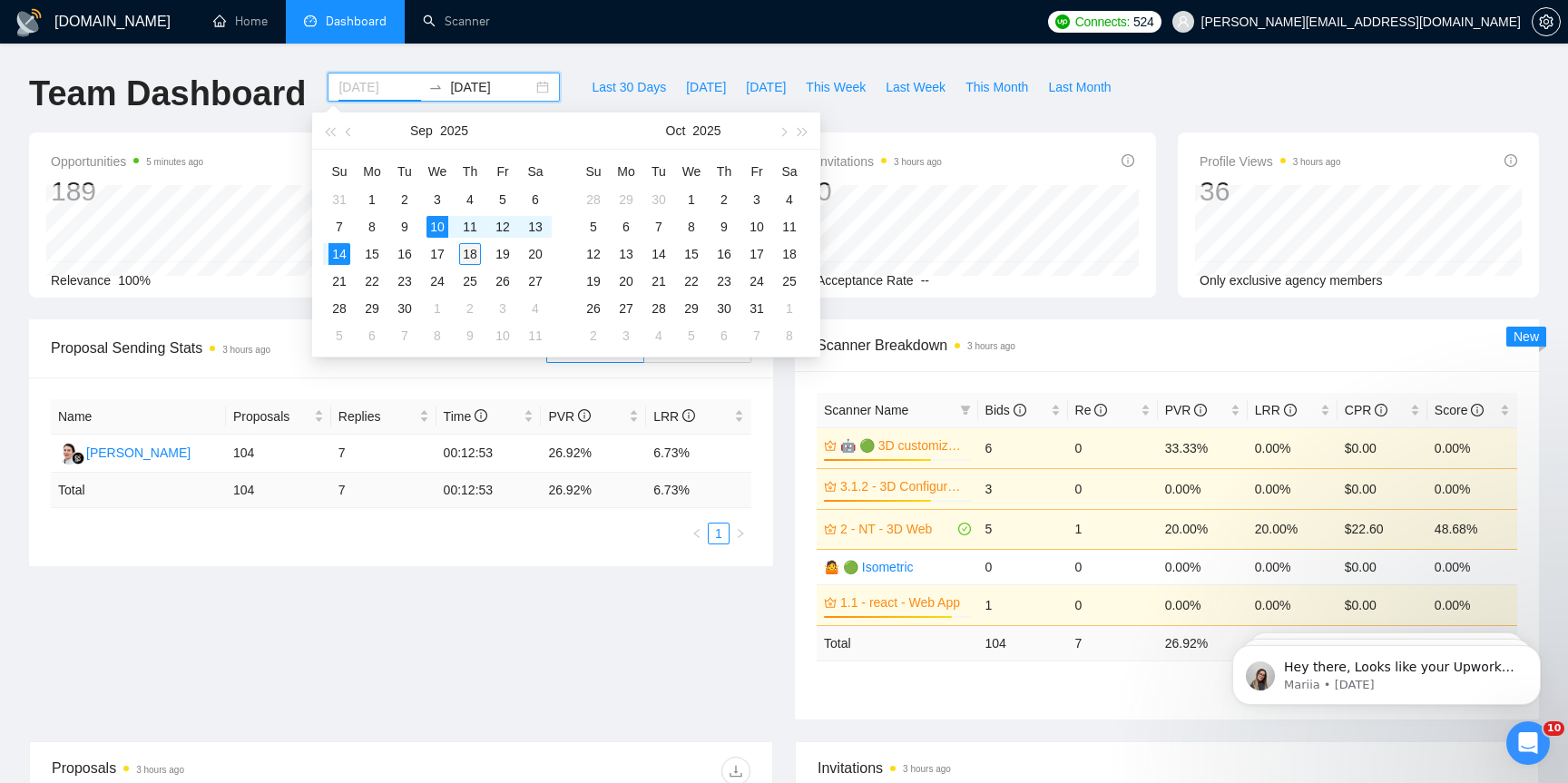
type input "[DATE]"
click at [477, 258] on div "18" at bounding box center [470, 254] width 21 height 21
click at [348, 256] on table "Su Mo Tu We Th Fr Sa 31 1 2 3 4 5 6 7 8 9 10 11 12 13 14 15 16 17 18 19 20 21 2…" at bounding box center [437, 254] width 228 height 192
type input "[DATE]"
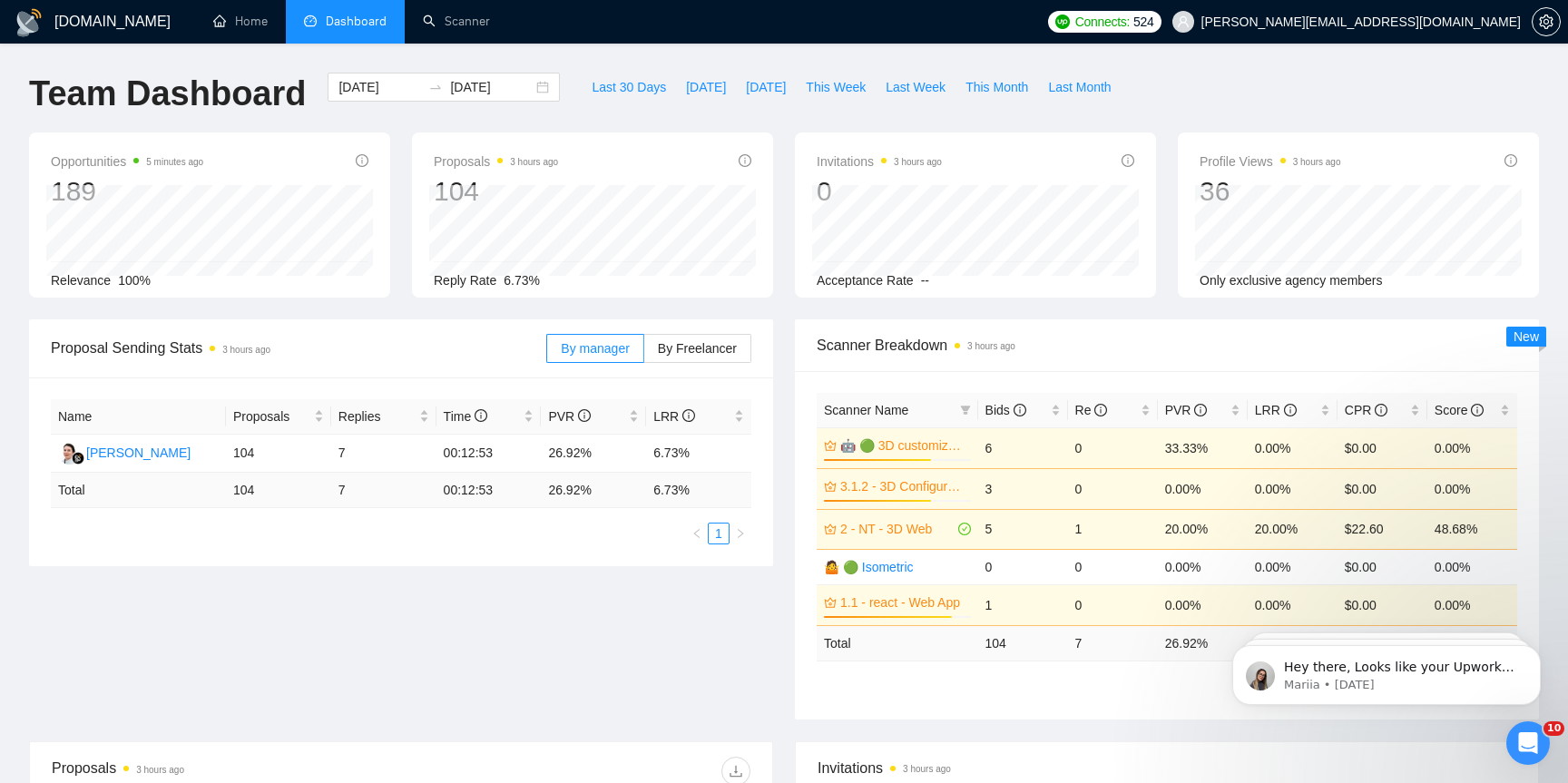
click at [244, 175] on div "Opportunities 5 minutes ago 189" at bounding box center [209, 180] width 317 height 58
click at [381, 74] on div "[DATE] [DATE]" at bounding box center [443, 87] width 232 height 29
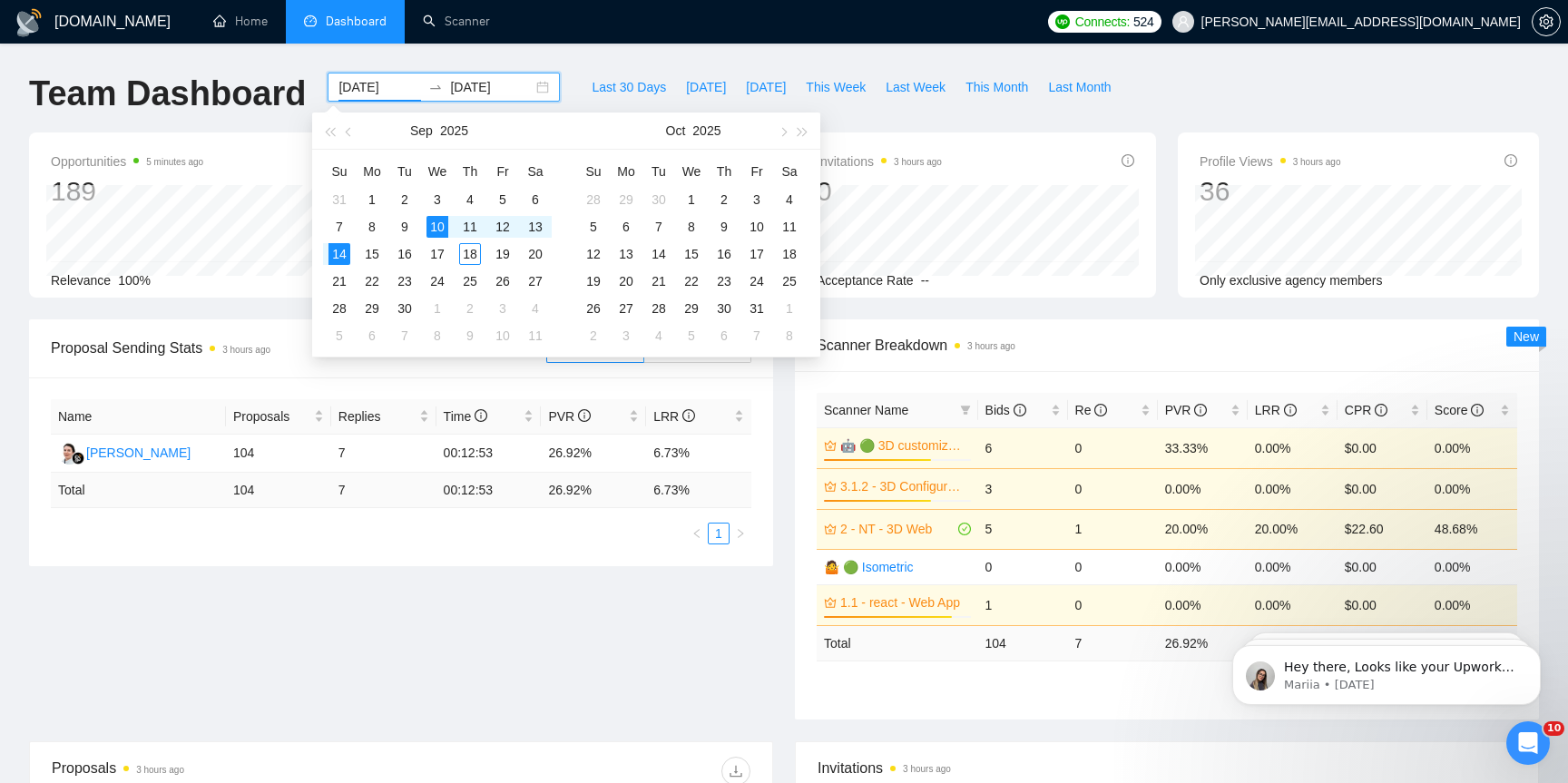
click at [381, 85] on input "[DATE]" at bounding box center [380, 86] width 83 height 20
type input "[DATE]"
click at [347, 251] on div "14" at bounding box center [339, 254] width 21 height 21
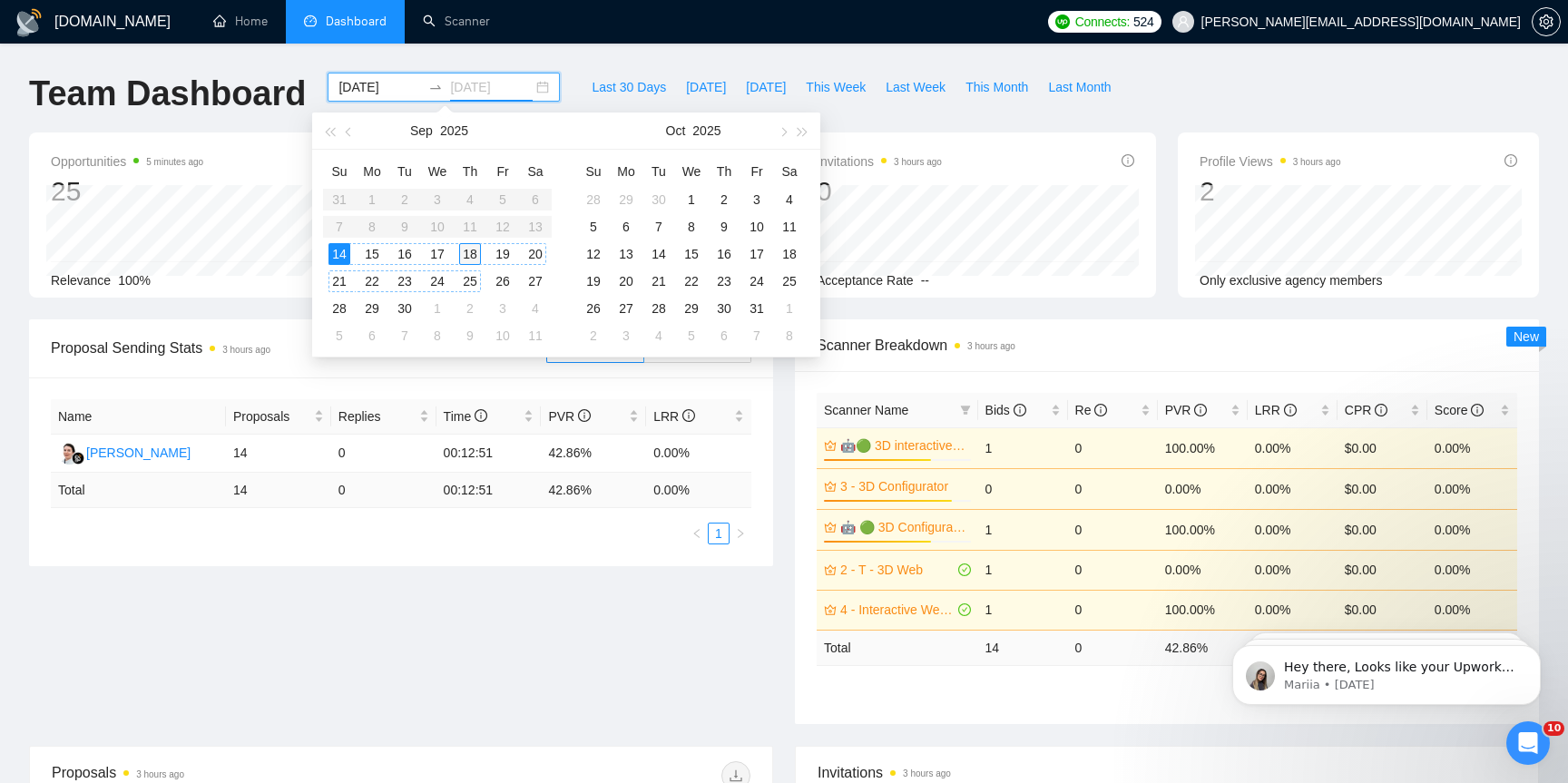
click at [478, 266] on td "18" at bounding box center [470, 255] width 33 height 27
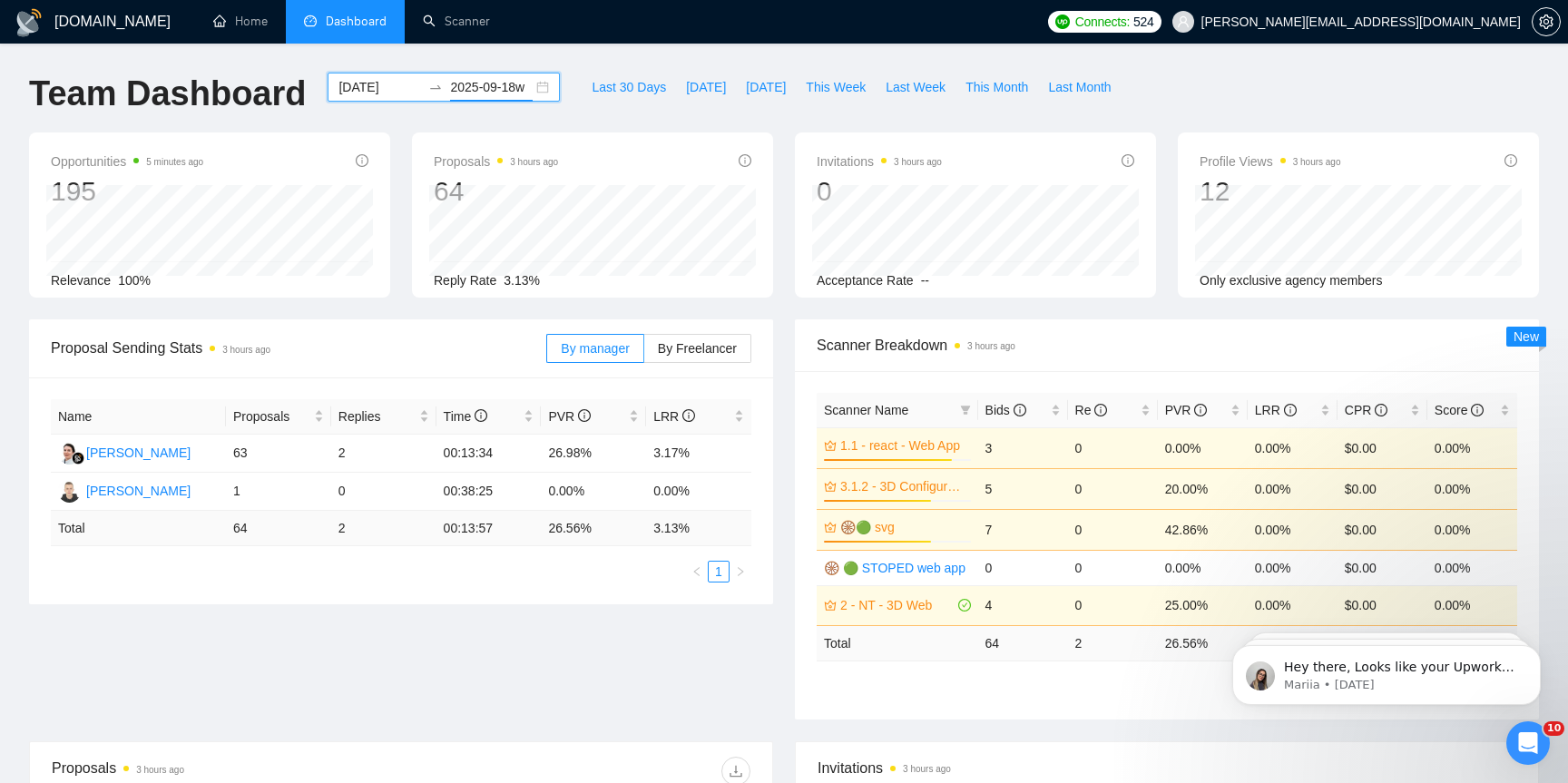
scroll to position [0, 2]
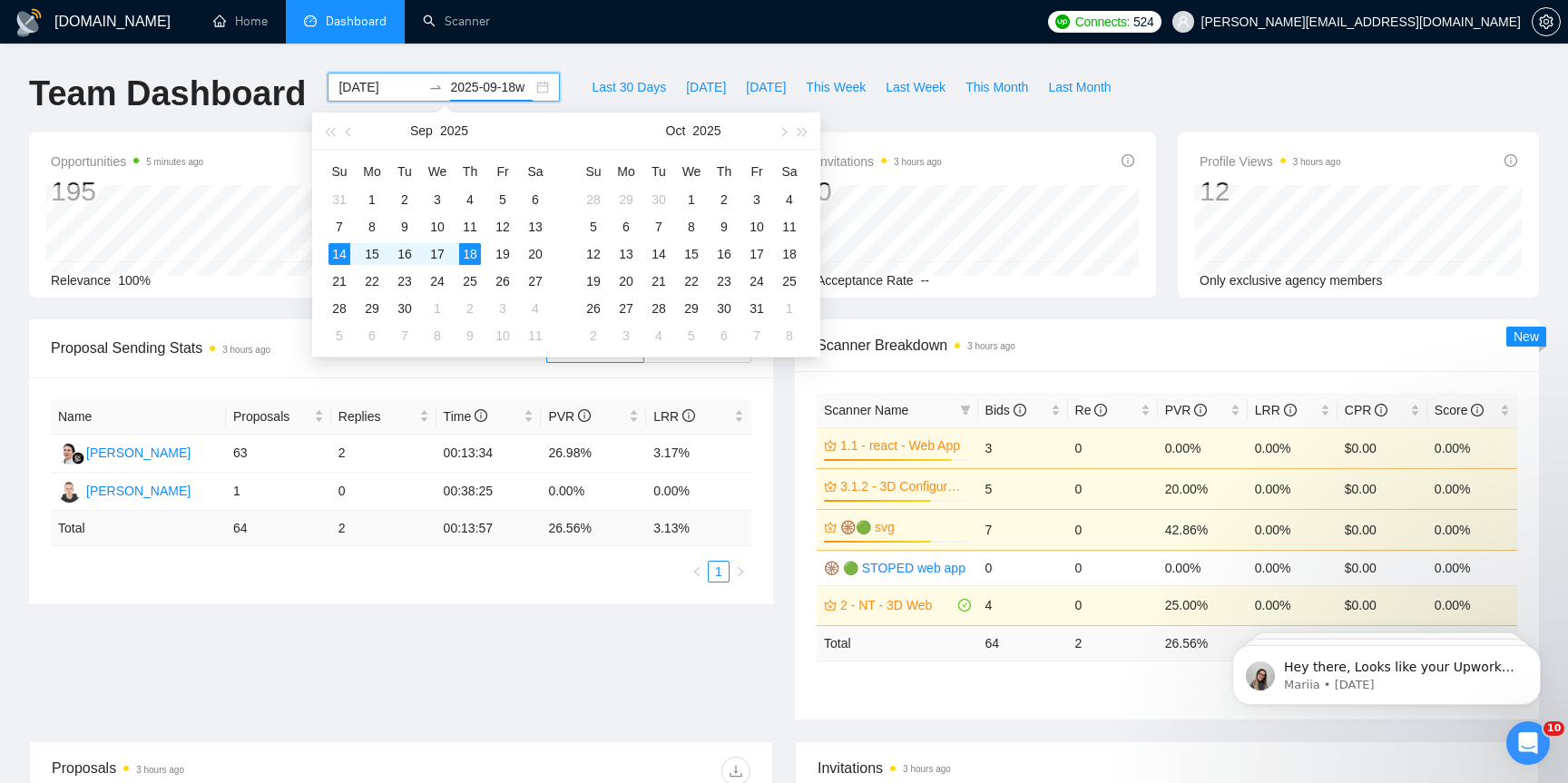
type input "[DATE]"
click at [605, 55] on div "[DOMAIN_NAME] Home Dashboard Scanner Connects: 524 [PERSON_NAME][EMAIL_ADDRESS]…" at bounding box center [784, 730] width 1568 height 1460
